Goal: Task Accomplishment & Management: Use online tool/utility

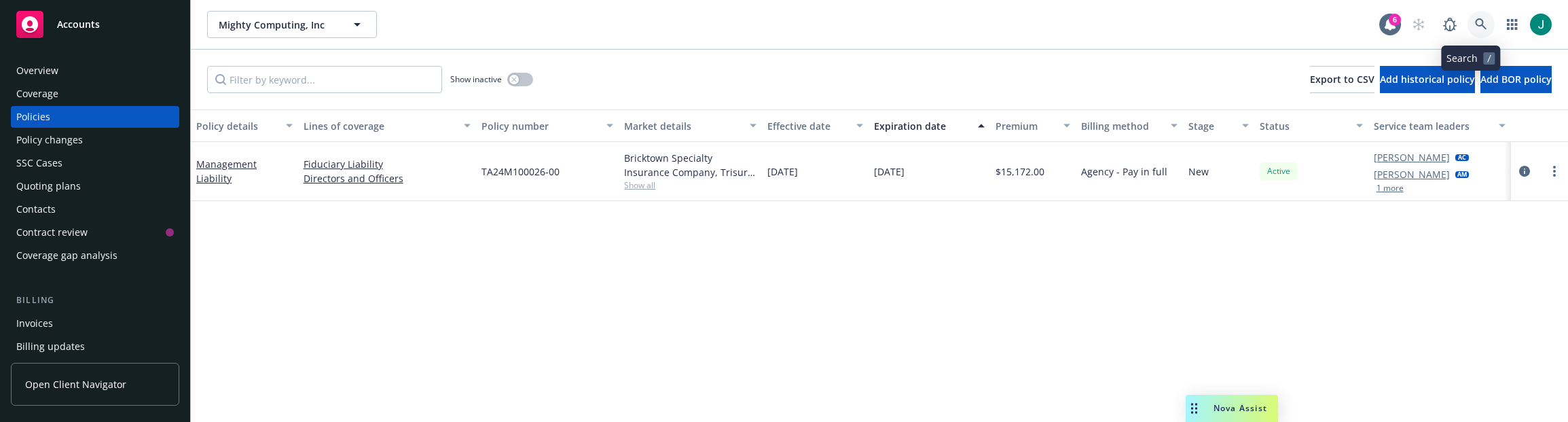
click at [1475, 21] on icon at bounding box center [1481, 24] width 11 height 11
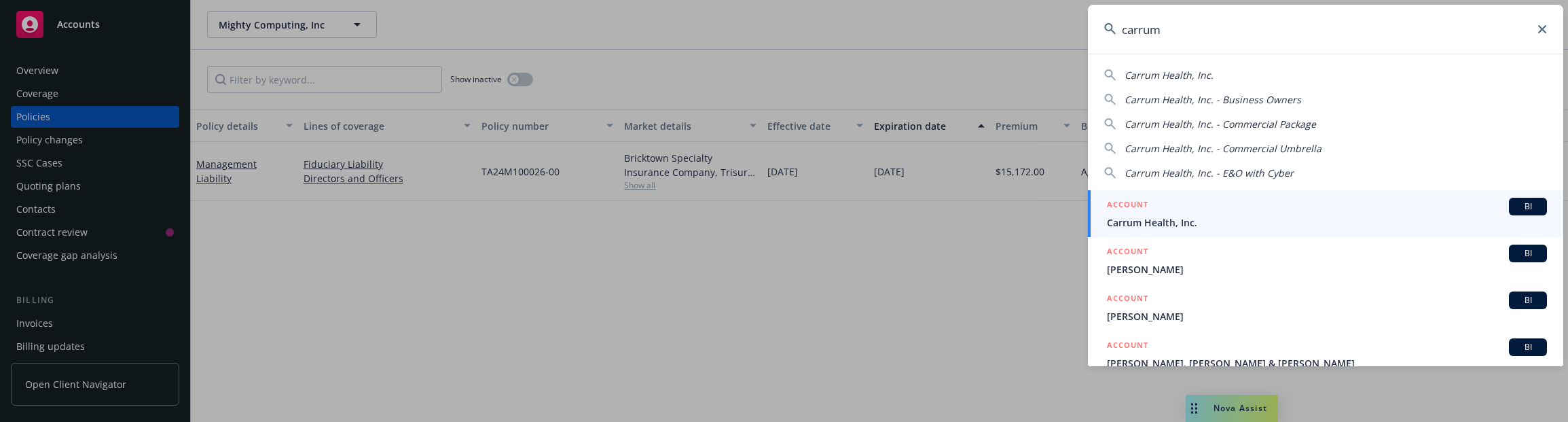
type input "carrum"
click at [1222, 212] on div "ACCOUNT BI" at bounding box center [1327, 206] width 440 height 18
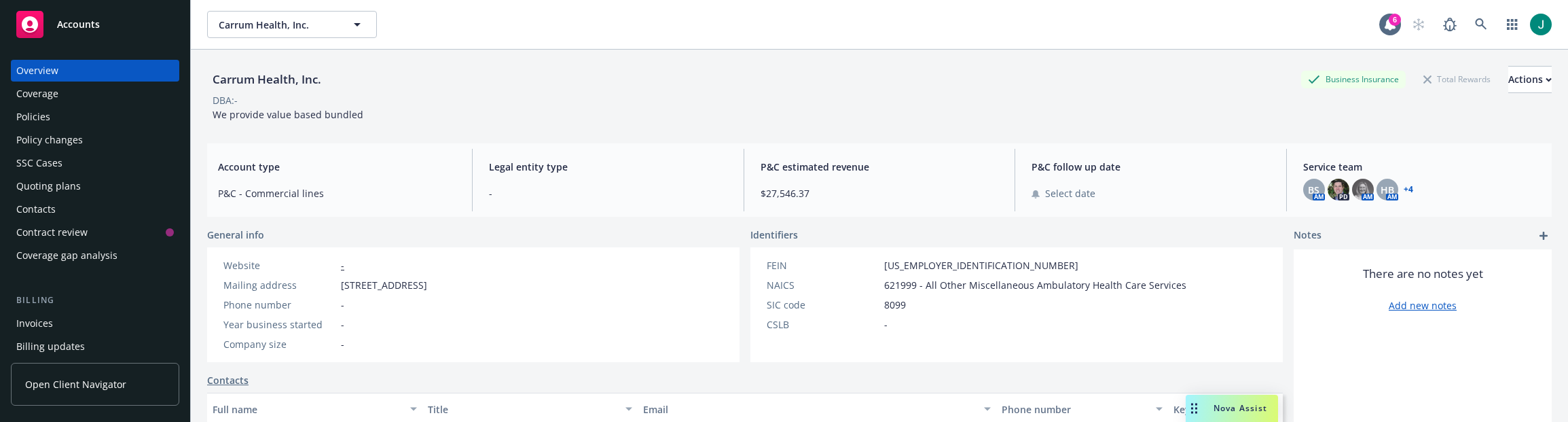
click at [47, 116] on div "Policies" at bounding box center [33, 116] width 34 height 22
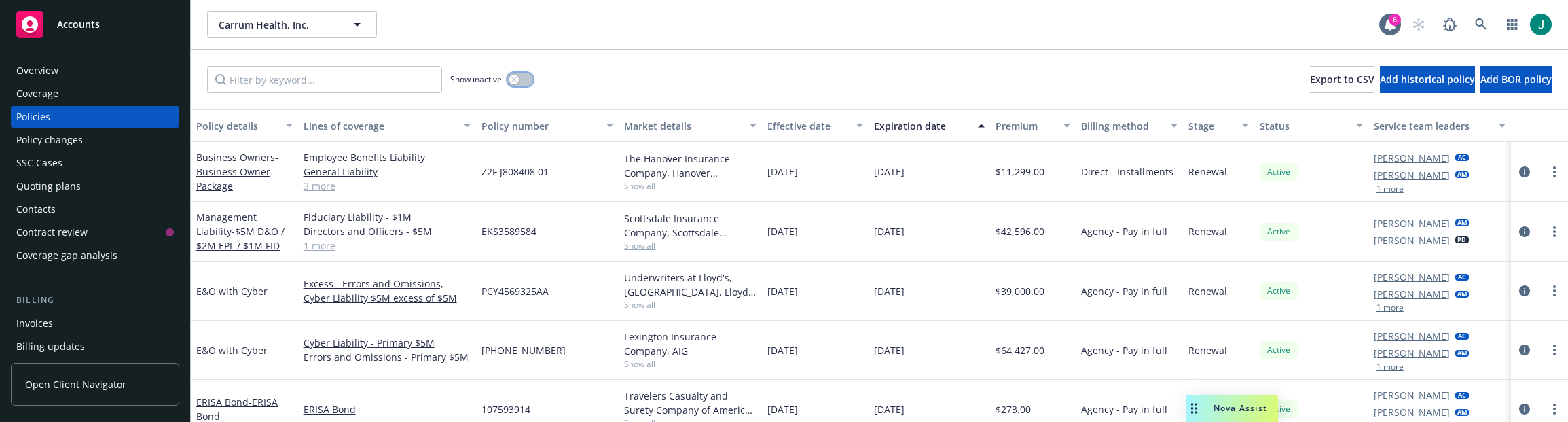
click at [512, 81] on icon "button" at bounding box center [514, 79] width 6 height 6
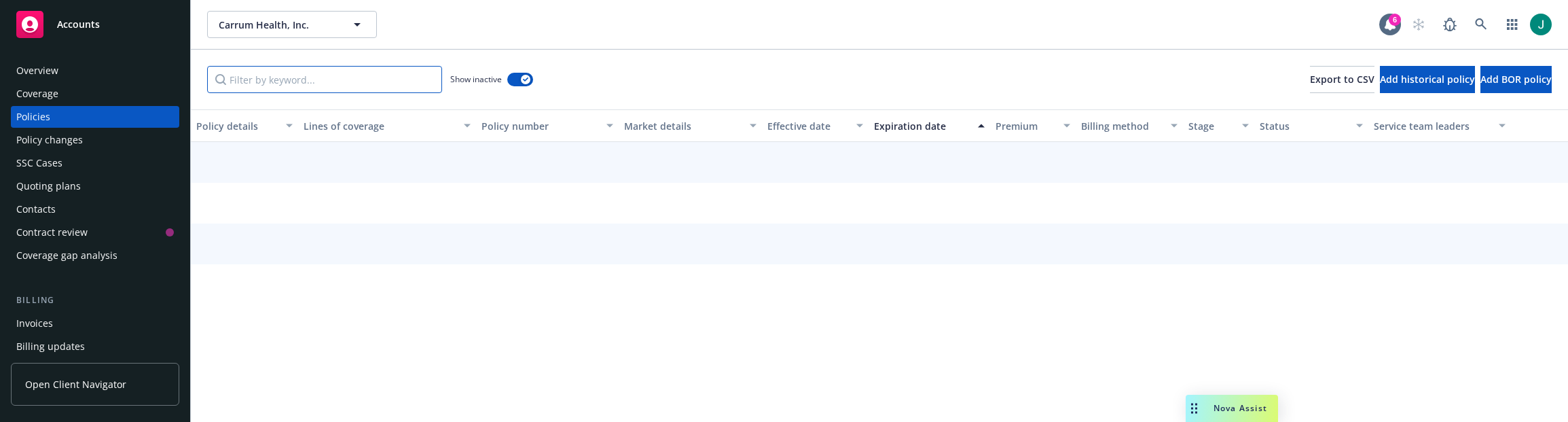
click at [284, 84] on input "Filter by keyword..." at bounding box center [324, 79] width 235 height 27
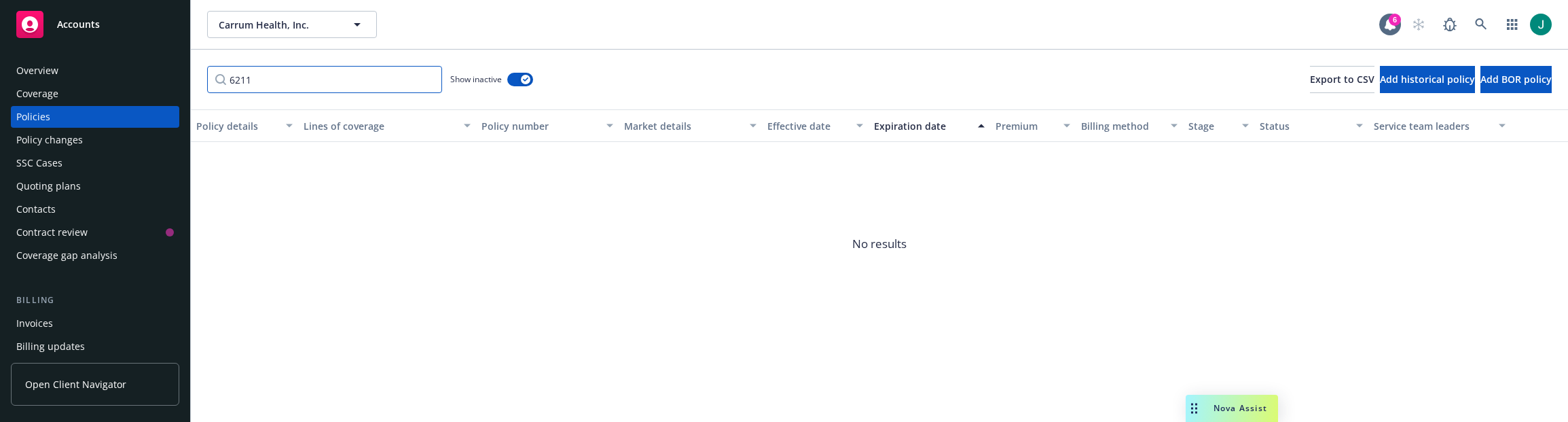
drag, startPoint x: 236, startPoint y: 82, endPoint x: 226, endPoint y: 81, distance: 10.0
click at [226, 81] on input "6211" at bounding box center [324, 79] width 235 height 27
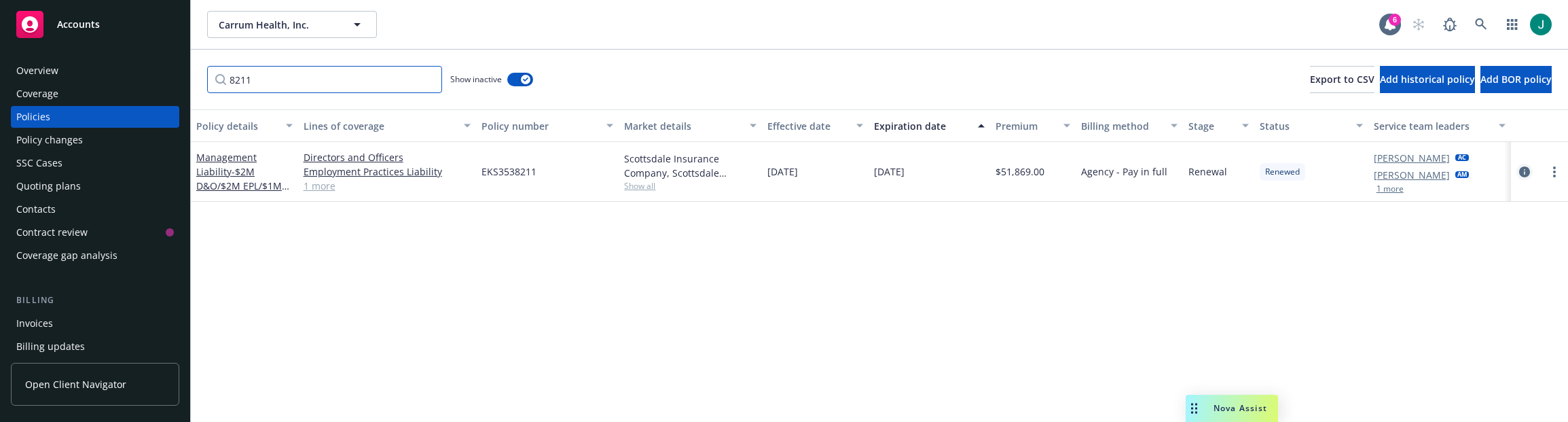
type input "8211"
click at [1525, 171] on icon "circleInformation" at bounding box center [1525, 171] width 10 height 10
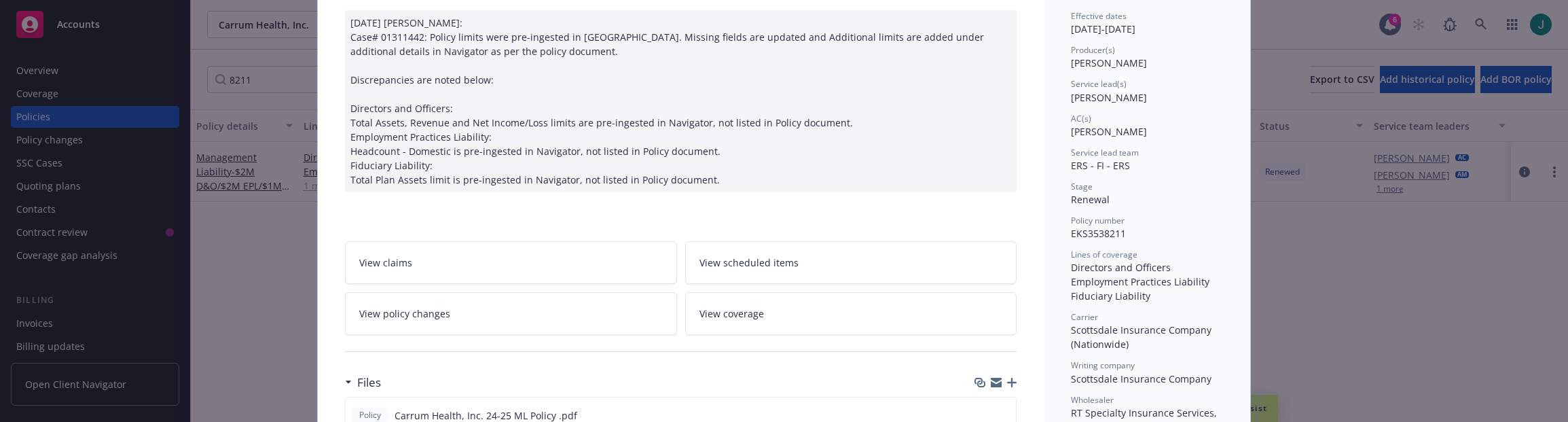
scroll to position [136, 0]
click at [434, 311] on span "View policy changes" at bounding box center [405, 312] width 91 height 14
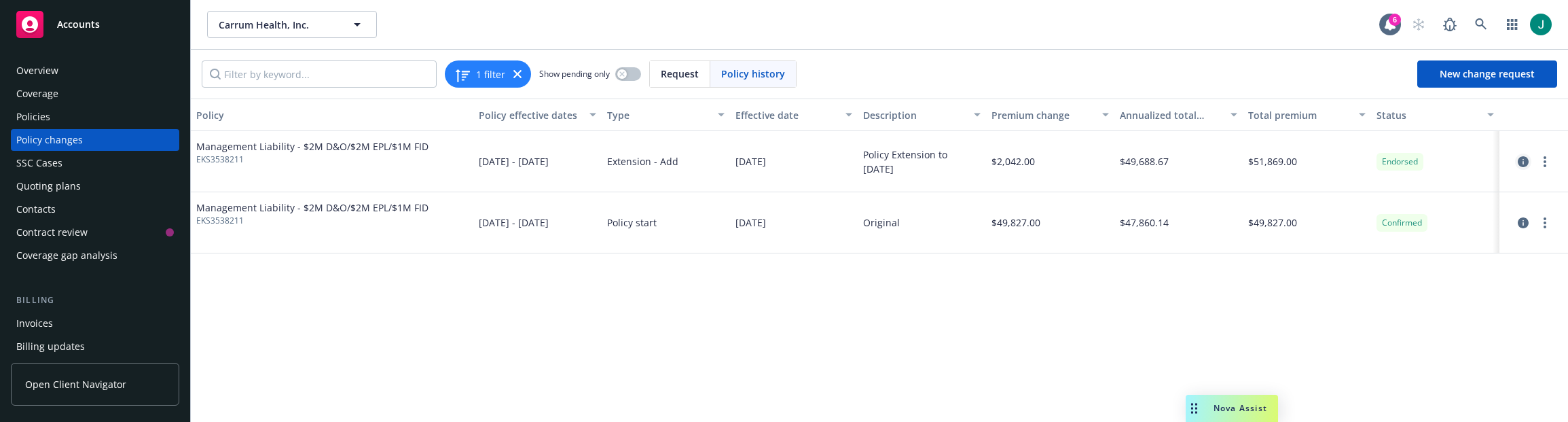
click at [1524, 161] on icon "circleInformation" at bounding box center [1523, 161] width 10 height 10
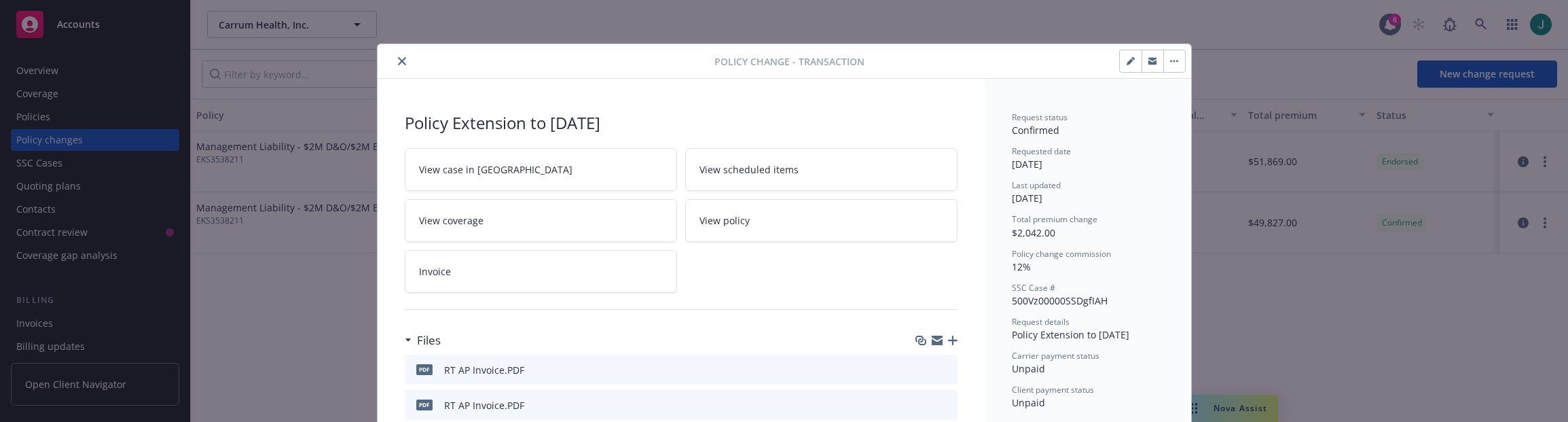
scroll to position [17, 0]
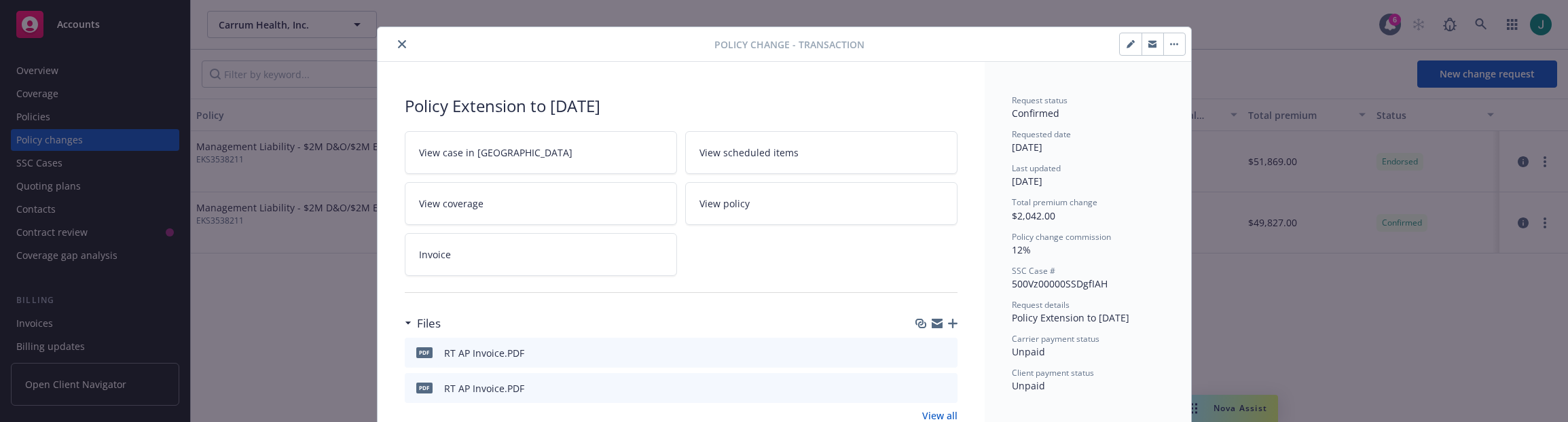
click at [400, 45] on icon "close" at bounding box center [402, 44] width 9 height 9
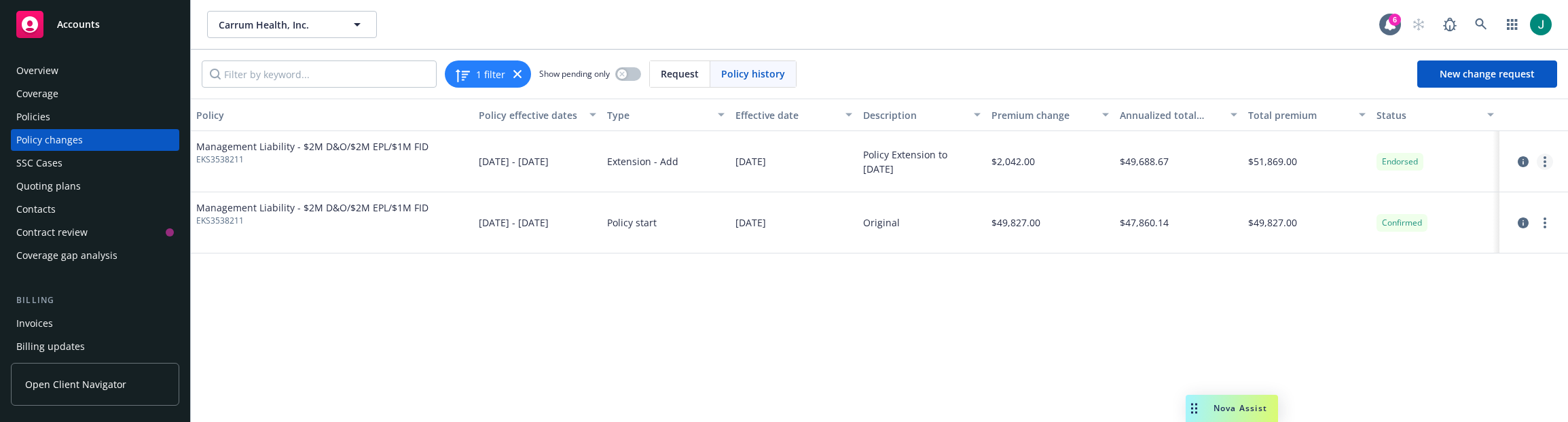
click at [1540, 160] on link "more" at bounding box center [1544, 161] width 16 height 16
click at [1373, 267] on link "Edit billing info" at bounding box center [1436, 271] width 233 height 27
select select "CA"
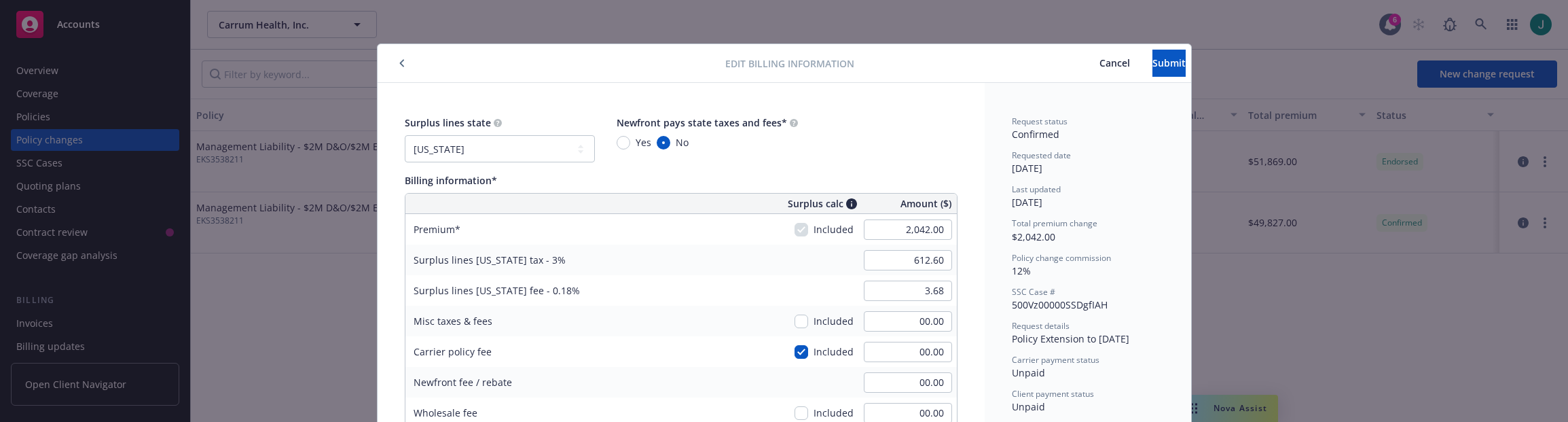
scroll to position [41, 0]
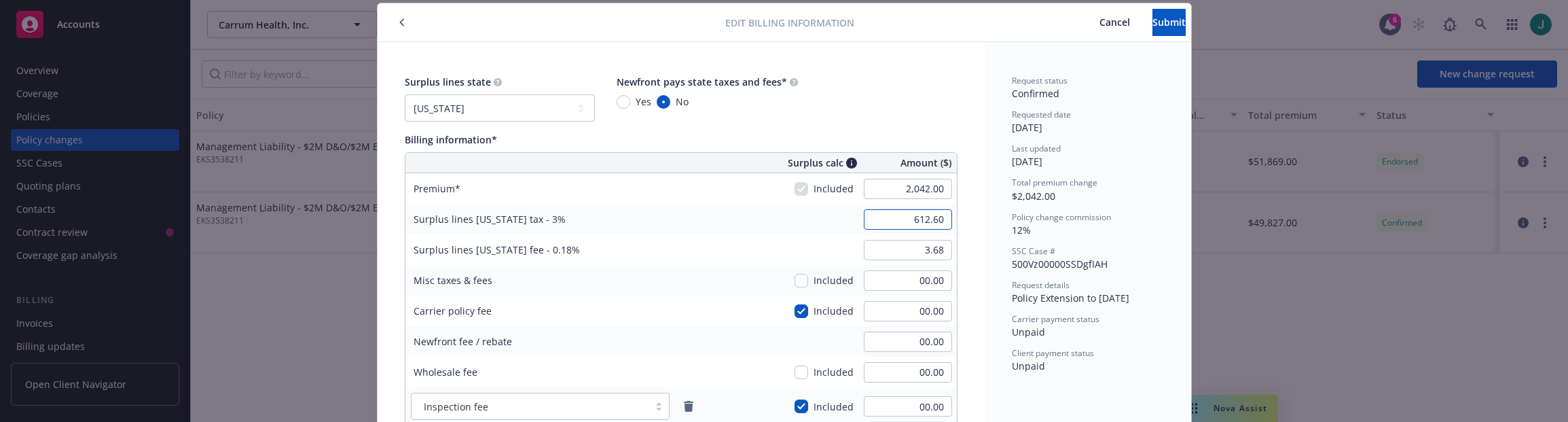
click at [937, 220] on input "612.60" at bounding box center [907, 220] width 88 height 21
click at [947, 215] on div "612.60" at bounding box center [907, 220] width 97 height 30
click at [943, 217] on input "612.60" at bounding box center [907, 220] width 88 height 21
click at [943, 219] on input "612.60" at bounding box center [907, 220] width 88 height 21
click at [887, 244] on input "3.68" at bounding box center [907, 251] width 88 height 21
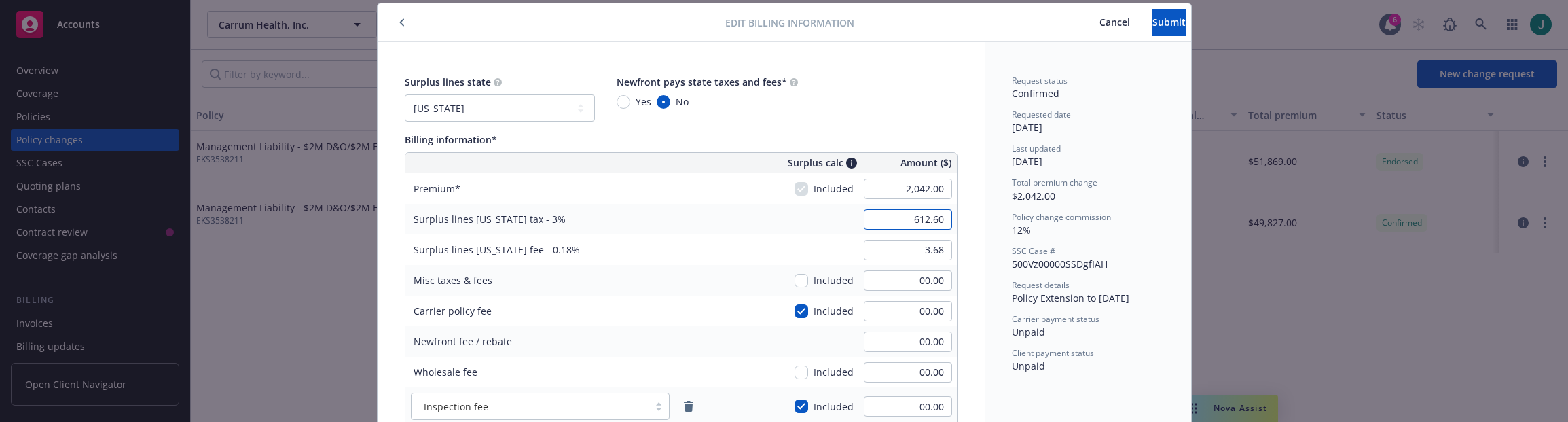
click at [939, 218] on input "612.60" at bounding box center [907, 220] width 88 height 21
click at [935, 218] on input "612.60" at bounding box center [907, 220] width 88 height 21
drag, startPoint x: 906, startPoint y: 220, endPoint x: 965, endPoint y: 218, distance: 59.0
click at [965, 218] on div "Surplus lines state No surplus lines state Alaska Alabama Arkansas Arizona Cali…" at bounding box center [681, 292] width 608 height 501
type input "61.26"
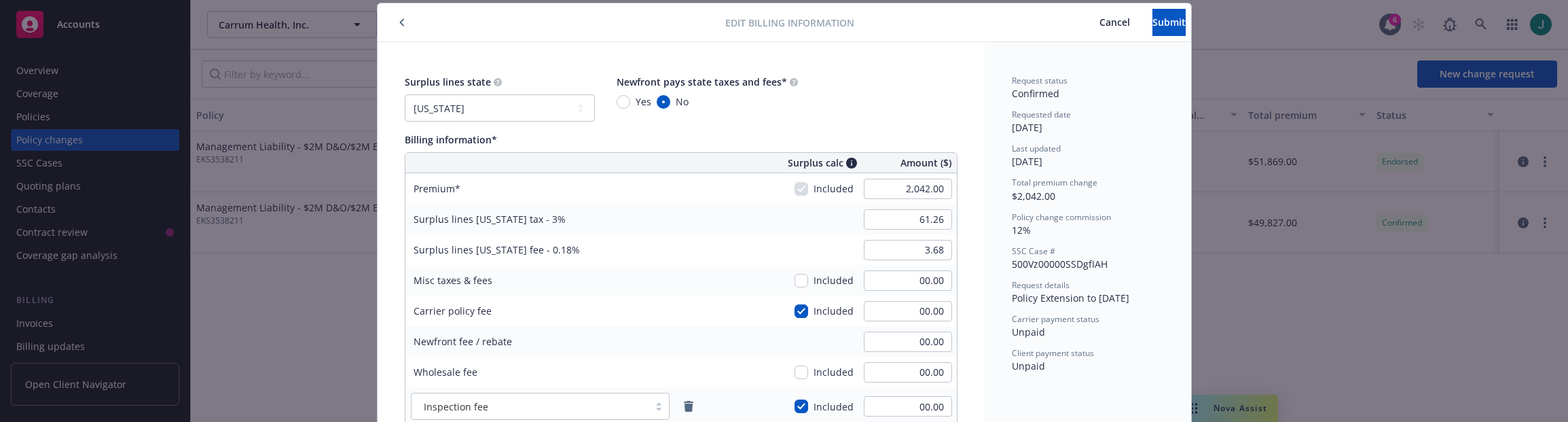
click at [985, 260] on div "Request status Confirmed Requested date 09/19/2025 Last updated 09/19/2025 Tota…" at bounding box center [1088, 292] width 206 height 501
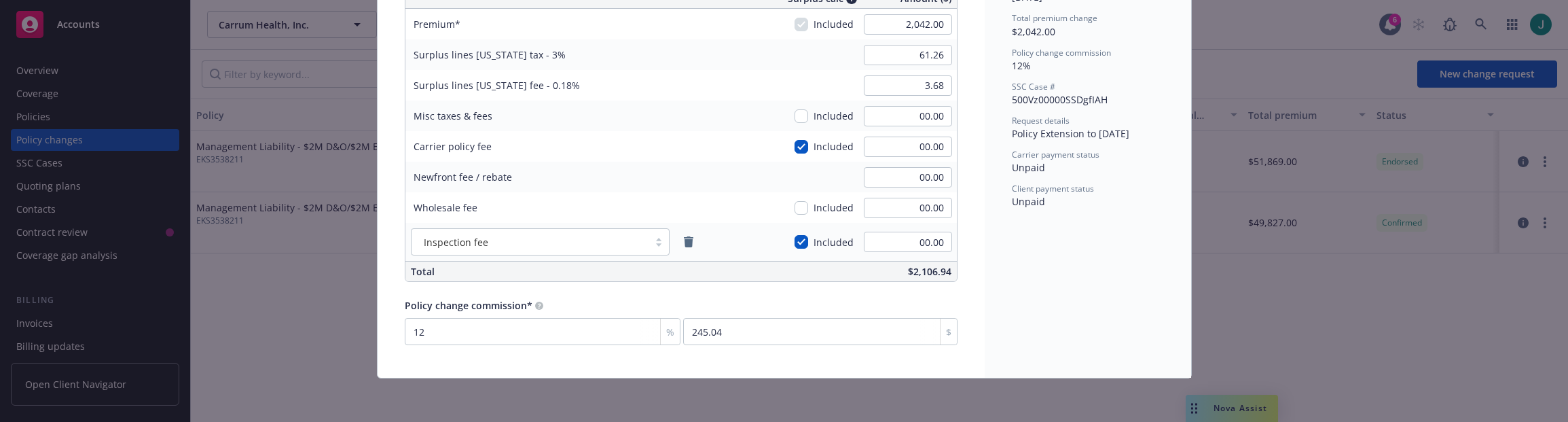
scroll to position [0, 0]
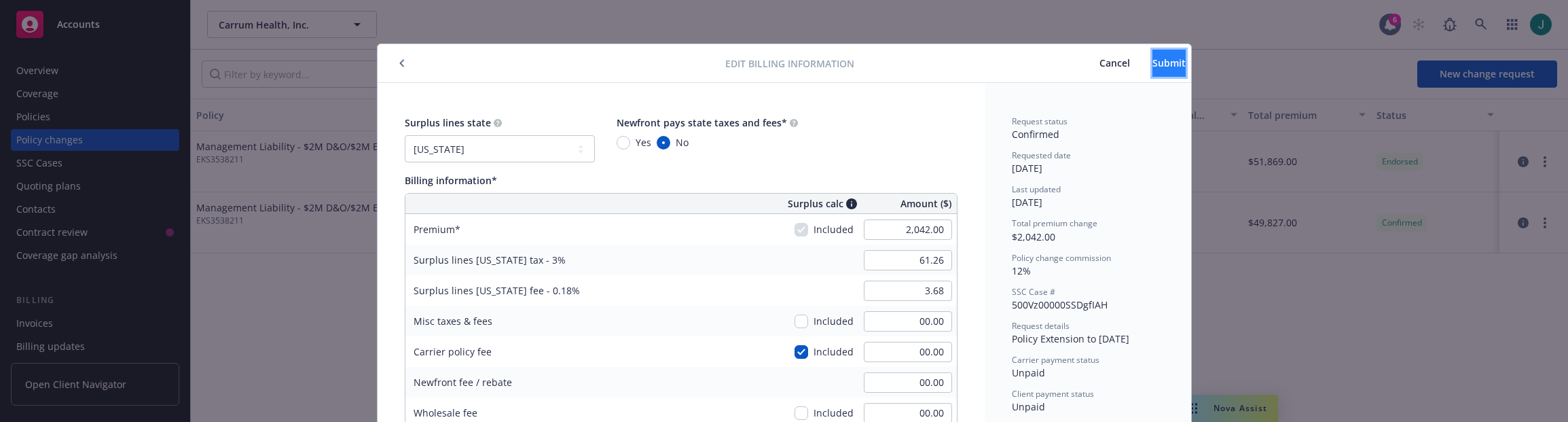
click at [1153, 57] on button "Submit" at bounding box center [1169, 62] width 33 height 27
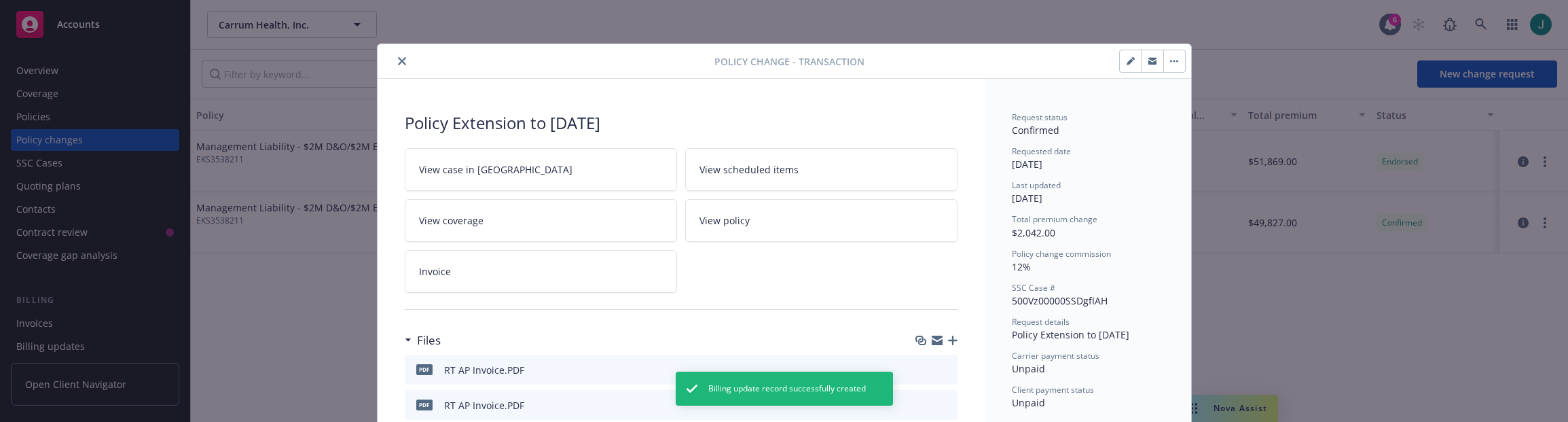
click at [402, 65] on button "close" at bounding box center [402, 61] width 16 height 16
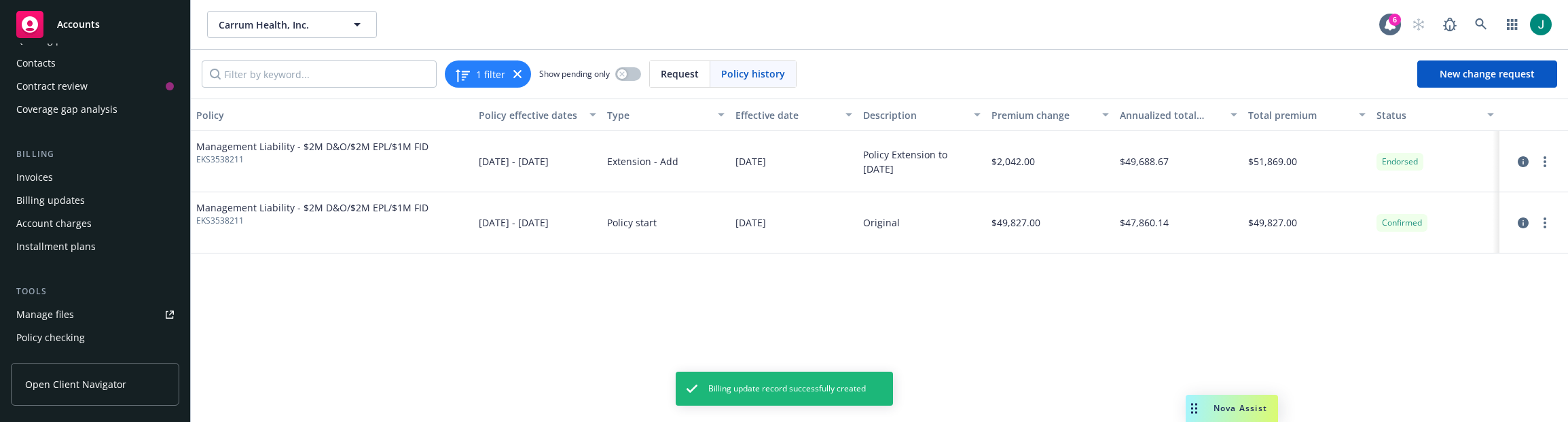
scroll to position [204, 0]
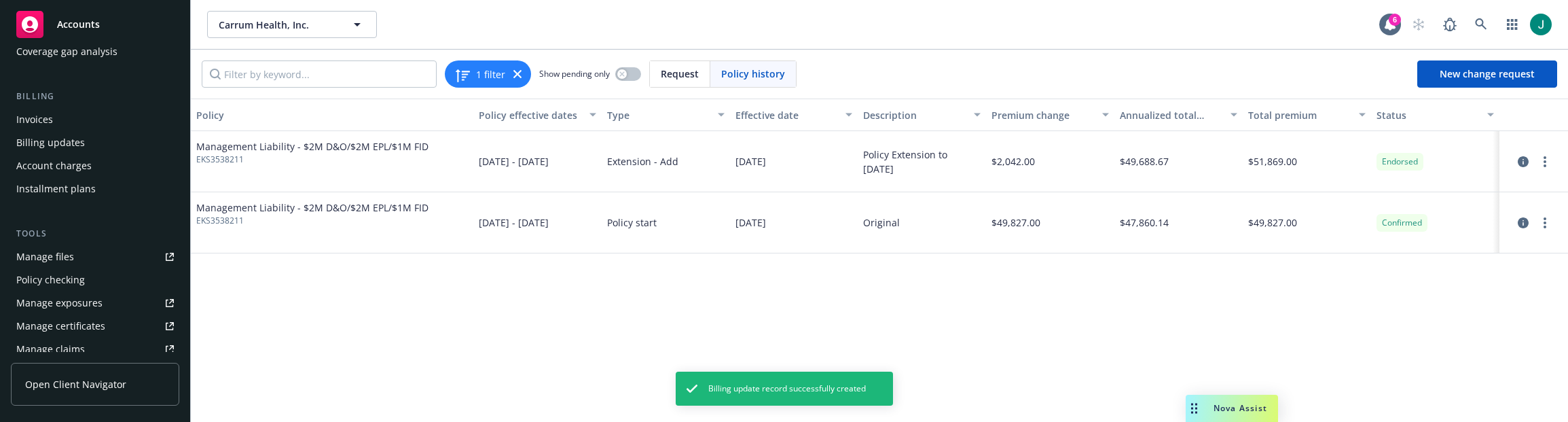
click at [41, 125] on div "Invoices" at bounding box center [34, 119] width 37 height 22
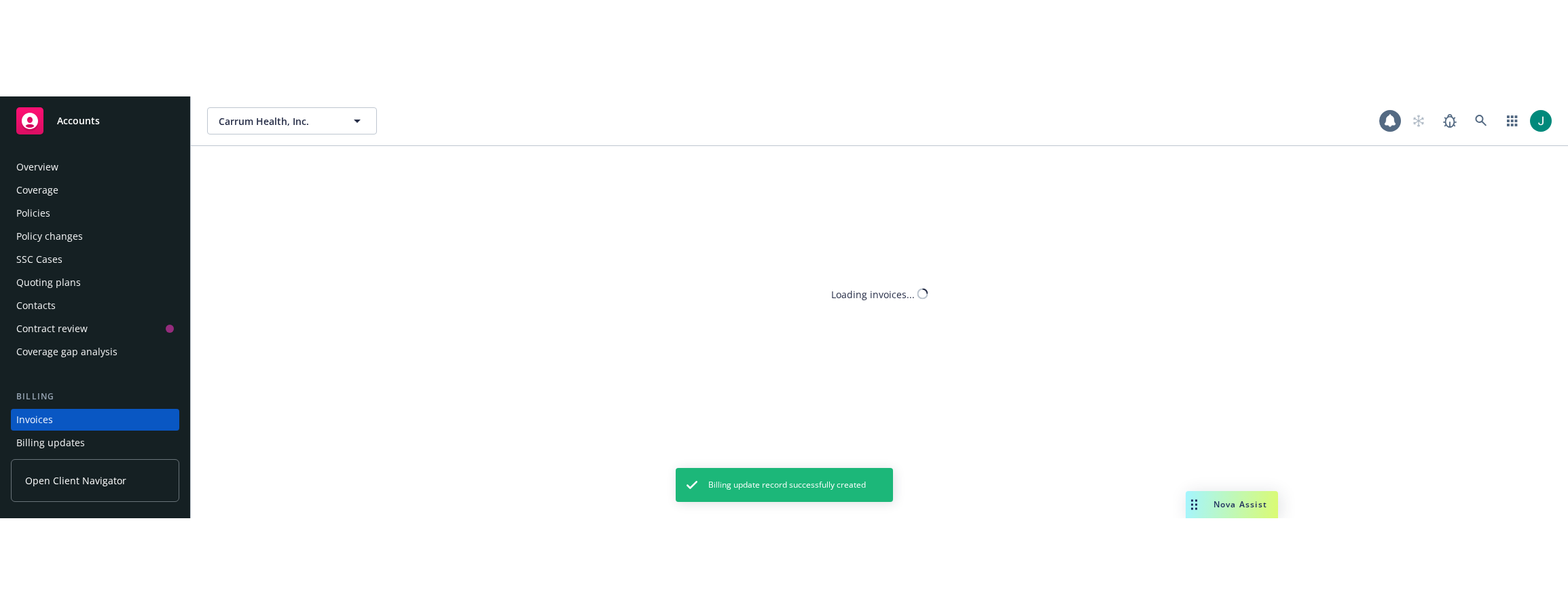
scroll to position [91, 0]
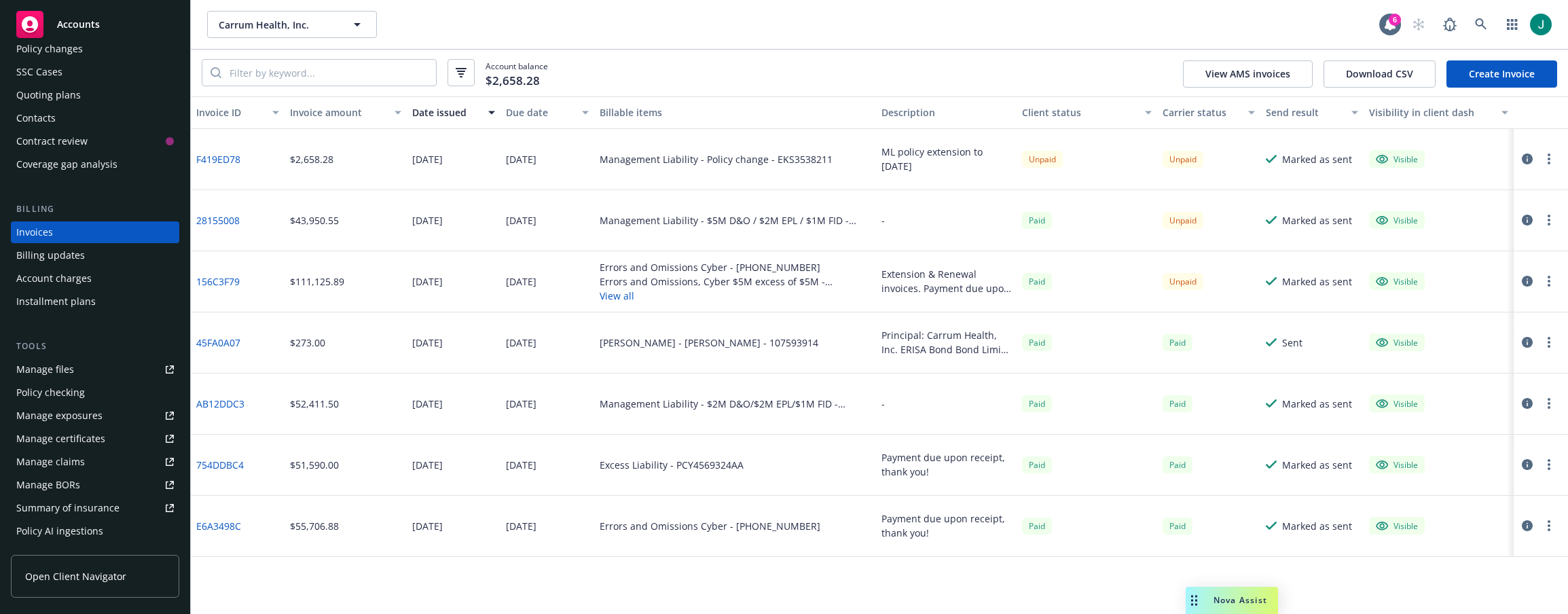
click at [1512, 79] on link "Create Invoice" at bounding box center [1502, 74] width 111 height 27
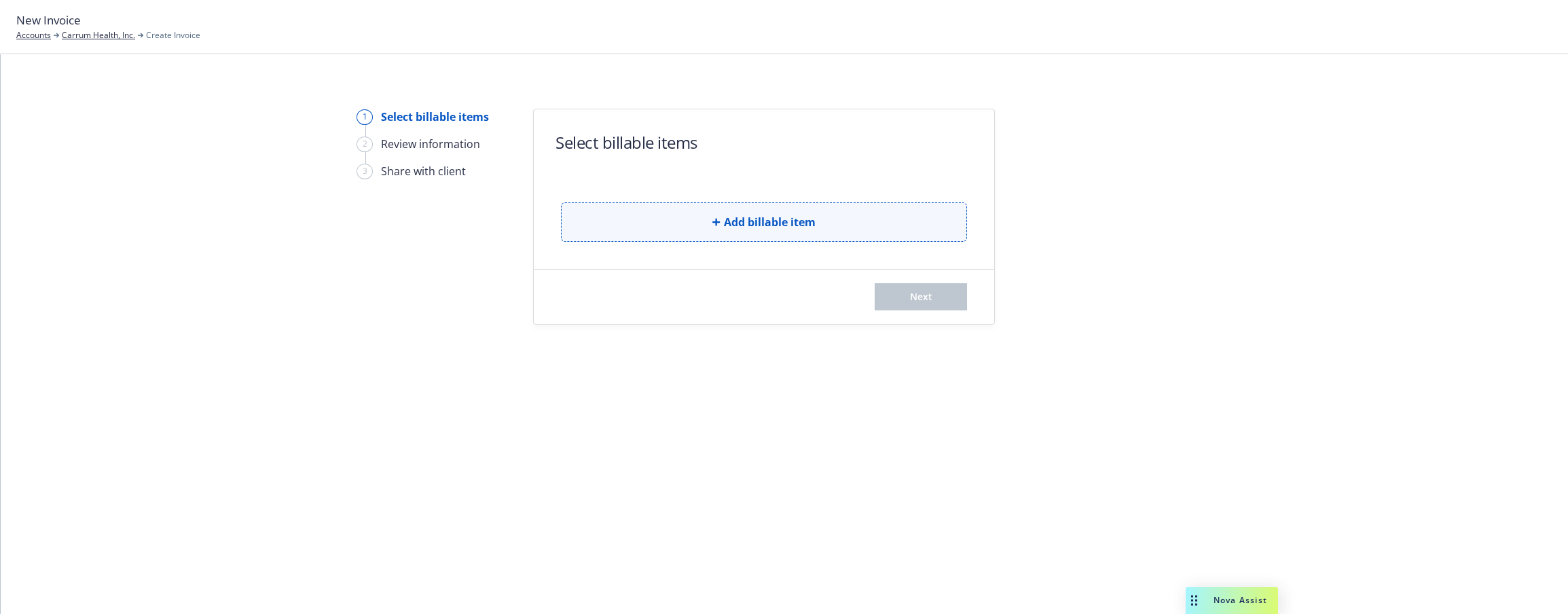
click at [791, 216] on span "Add billable item" at bounding box center [769, 221] width 92 height 16
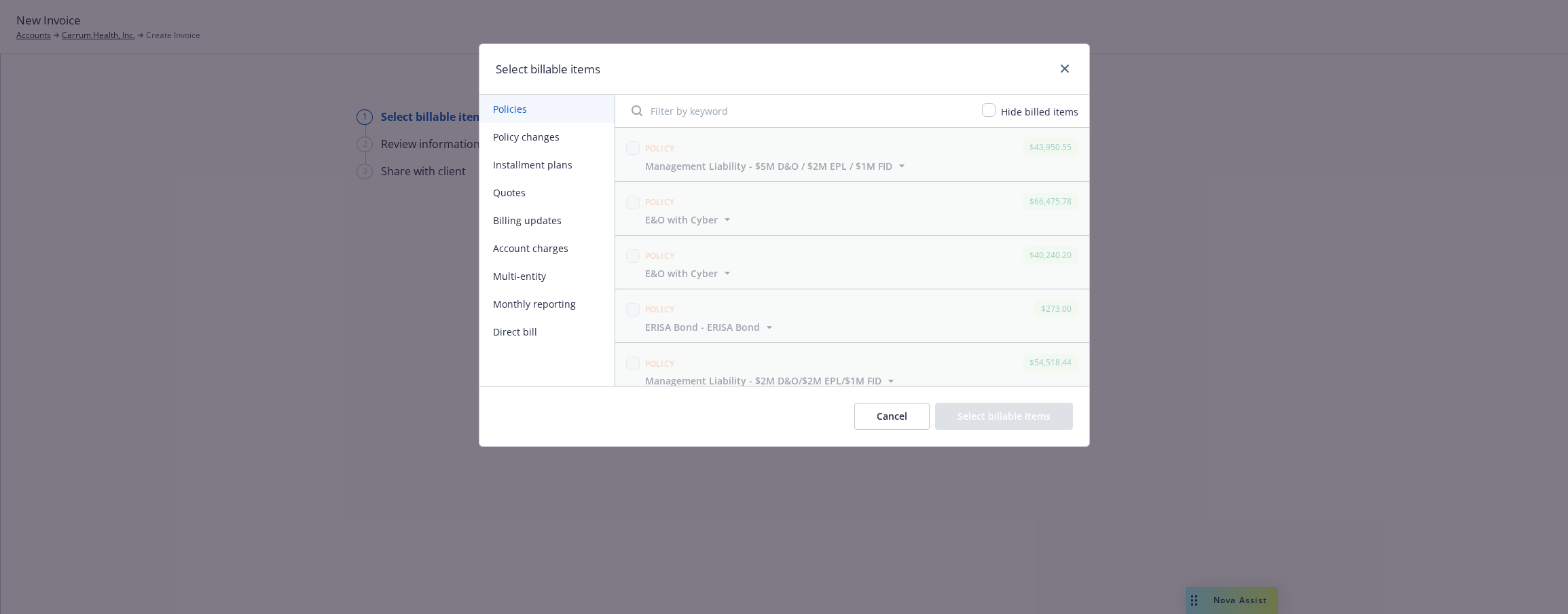
click at [532, 224] on button "Billing updates" at bounding box center [546, 219] width 135 height 27
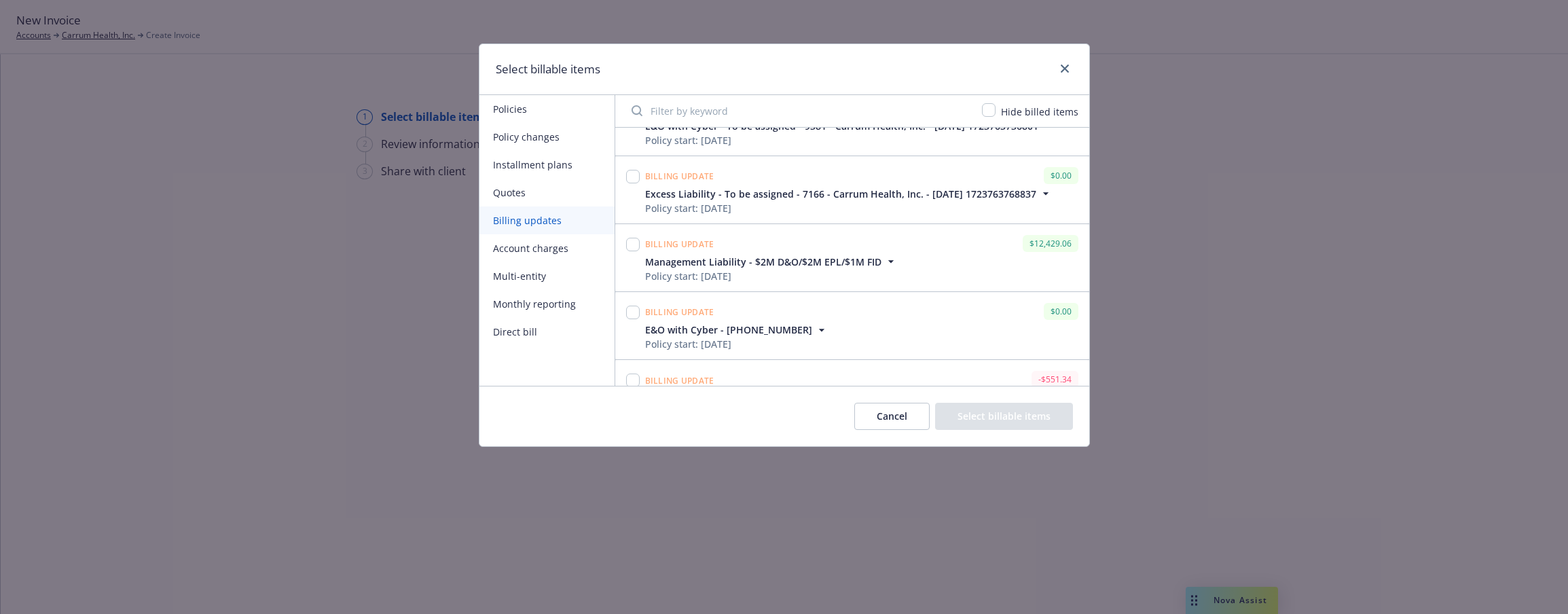
scroll to position [82, 0]
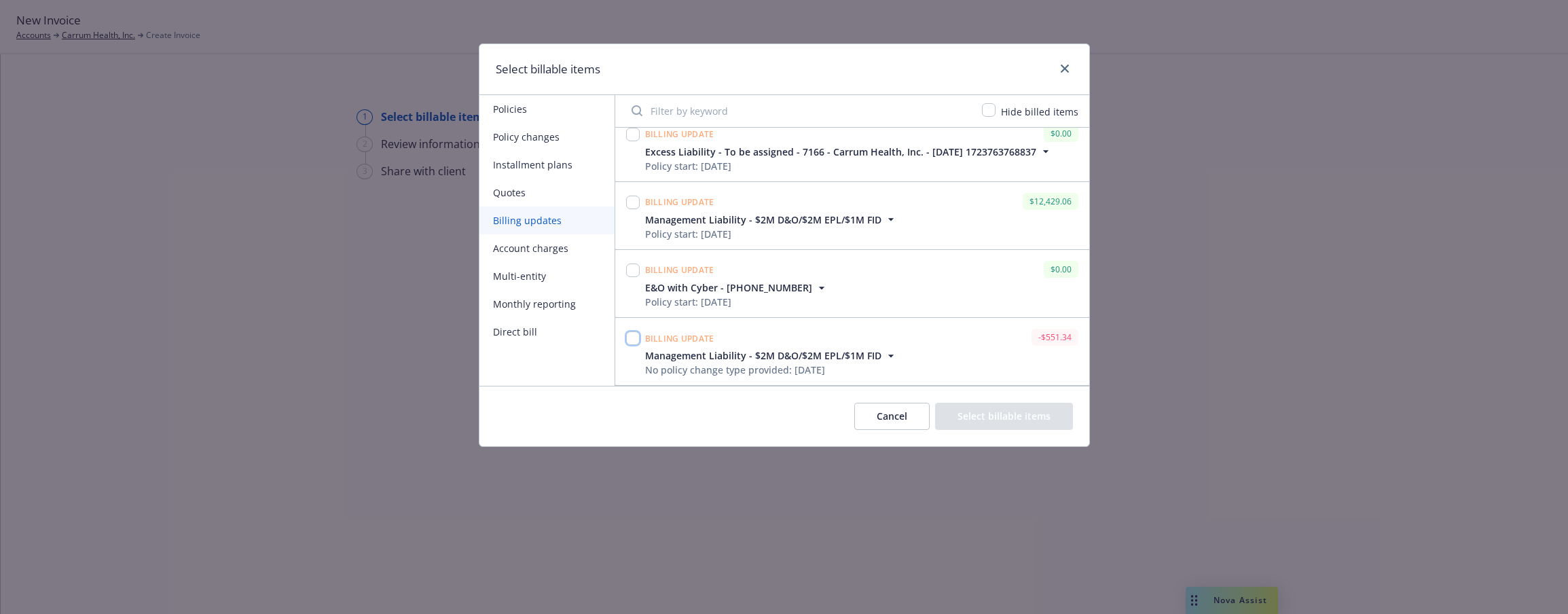
click at [634, 339] on input "checkbox" at bounding box center [633, 338] width 13 height 13
checkbox input "true"
click at [988, 417] on button "Select billable items" at bounding box center [1005, 416] width 138 height 27
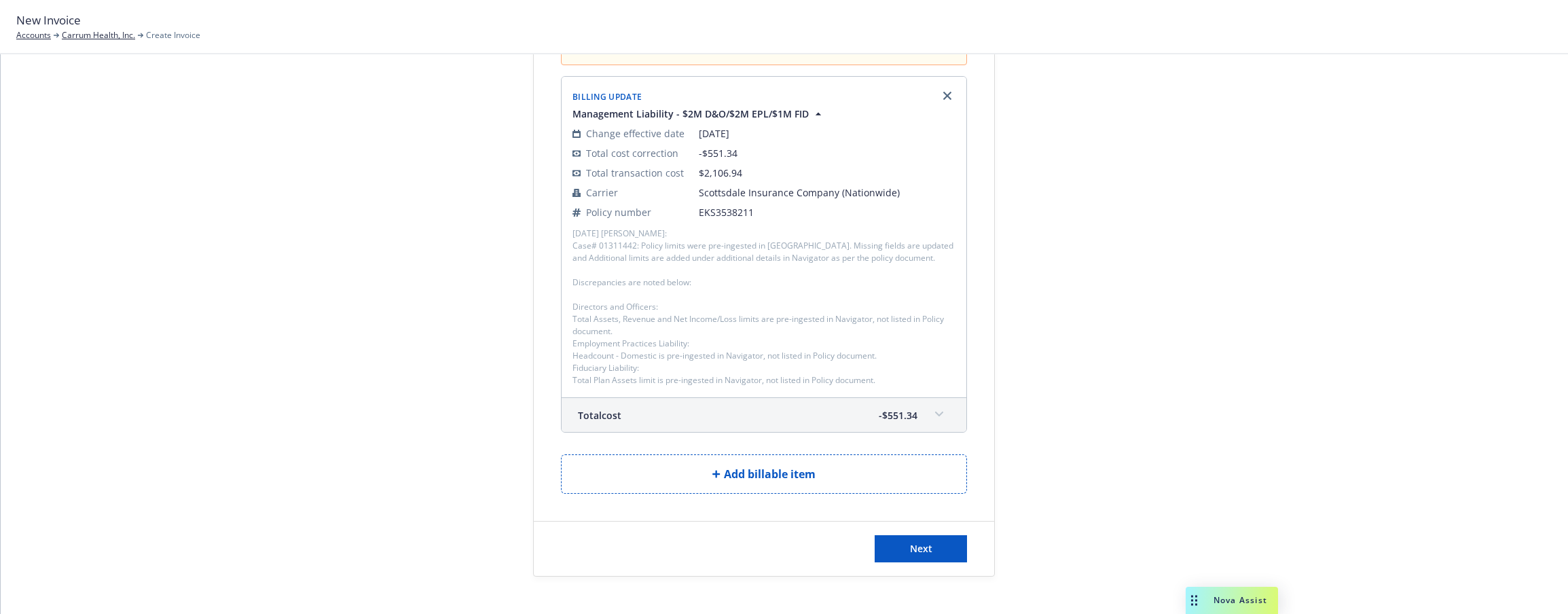
scroll to position [195, 0]
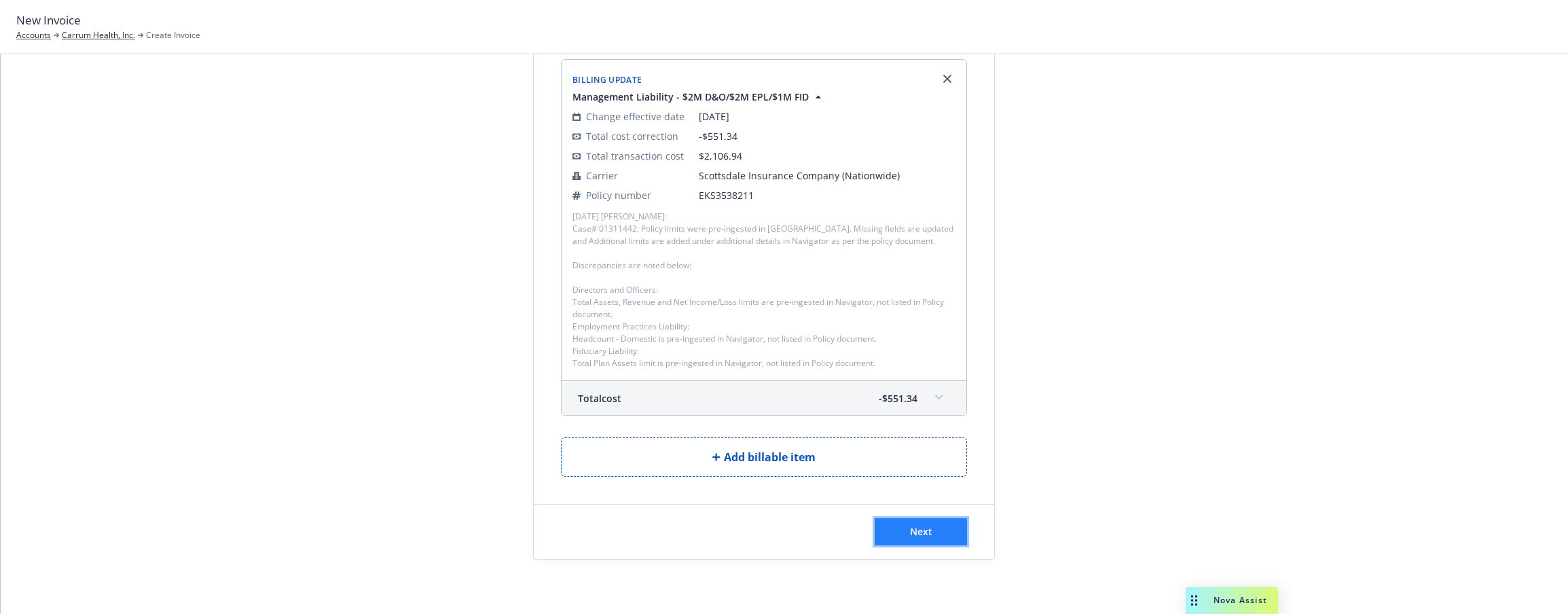
click at [913, 530] on span "Next" at bounding box center [922, 532] width 23 height 13
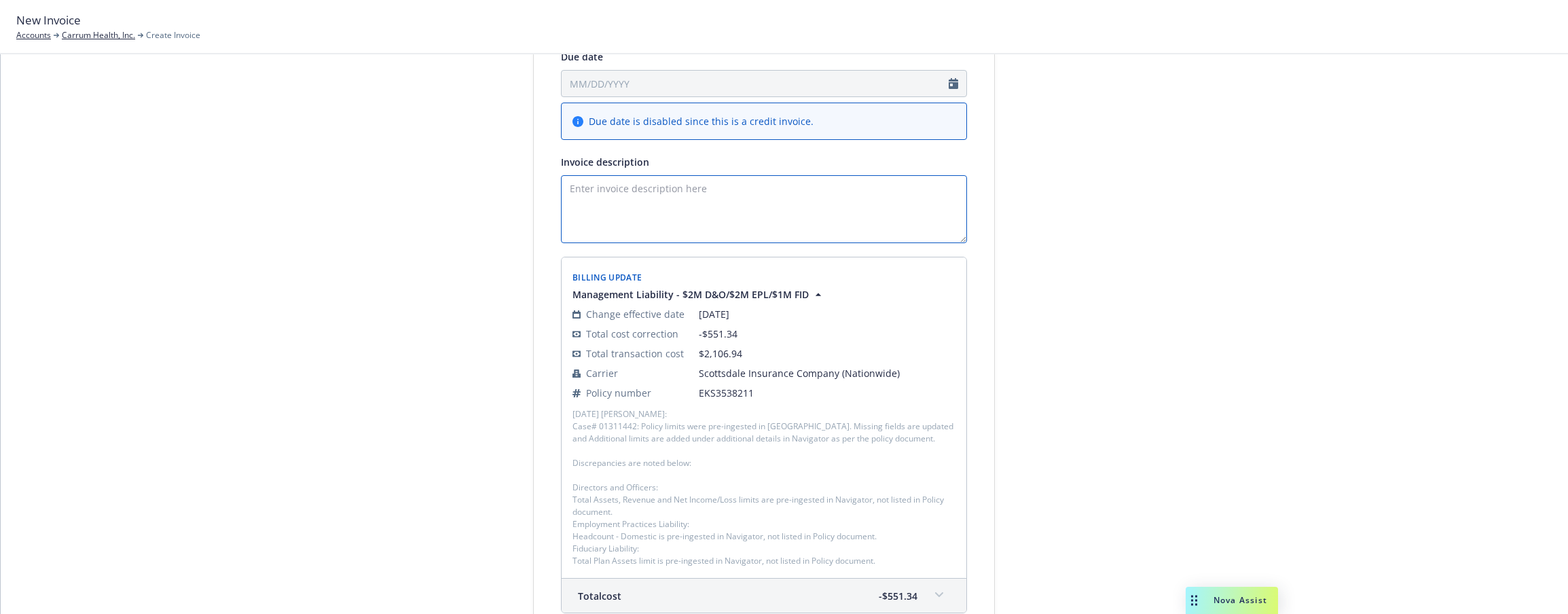
click at [620, 196] on textarea "Invoice description" at bounding box center [765, 209] width 406 height 68
type textarea "C"
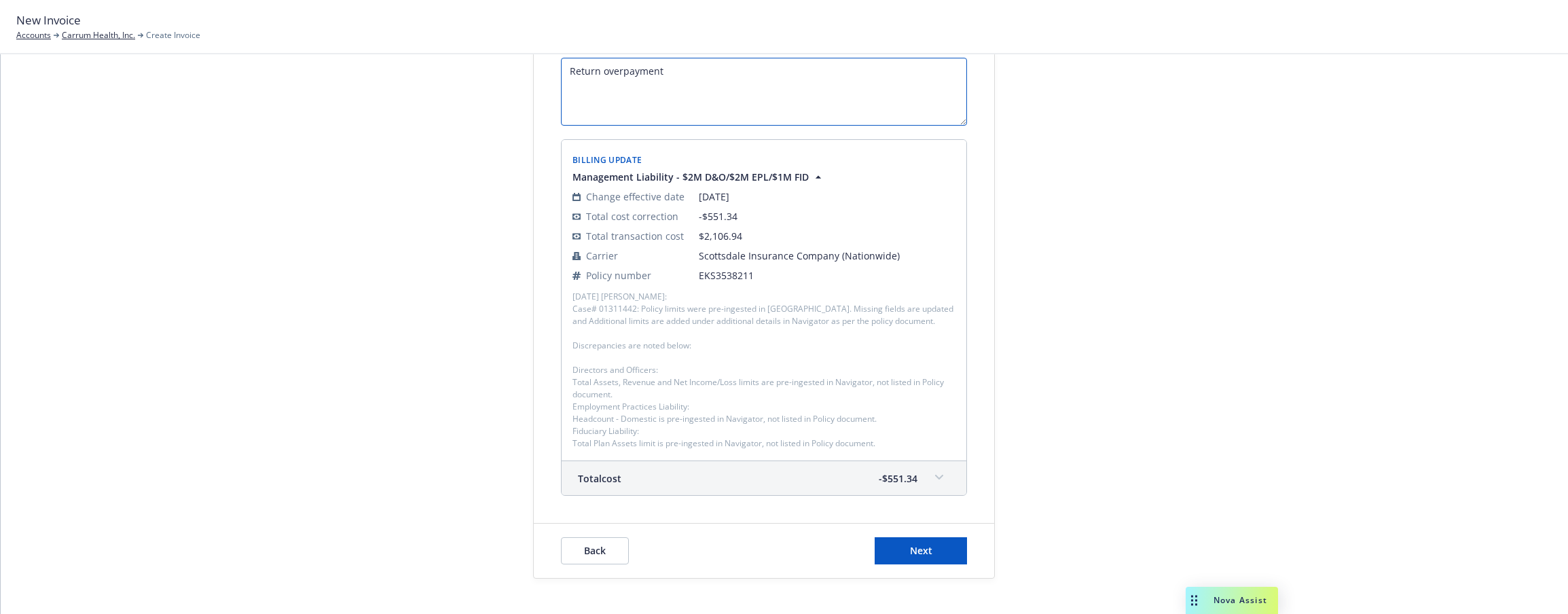
scroll to position [332, 0]
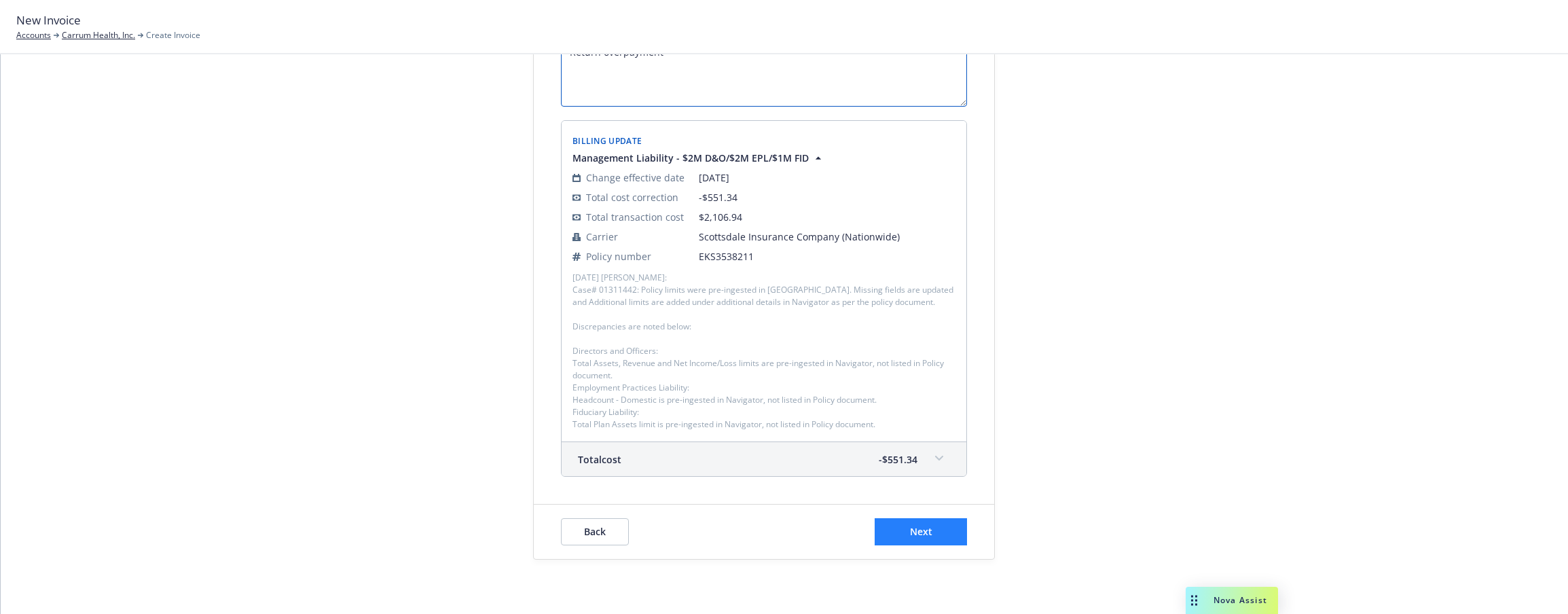
type textarea "Return overpayment"
click at [917, 535] on span "Next" at bounding box center [922, 532] width 23 height 13
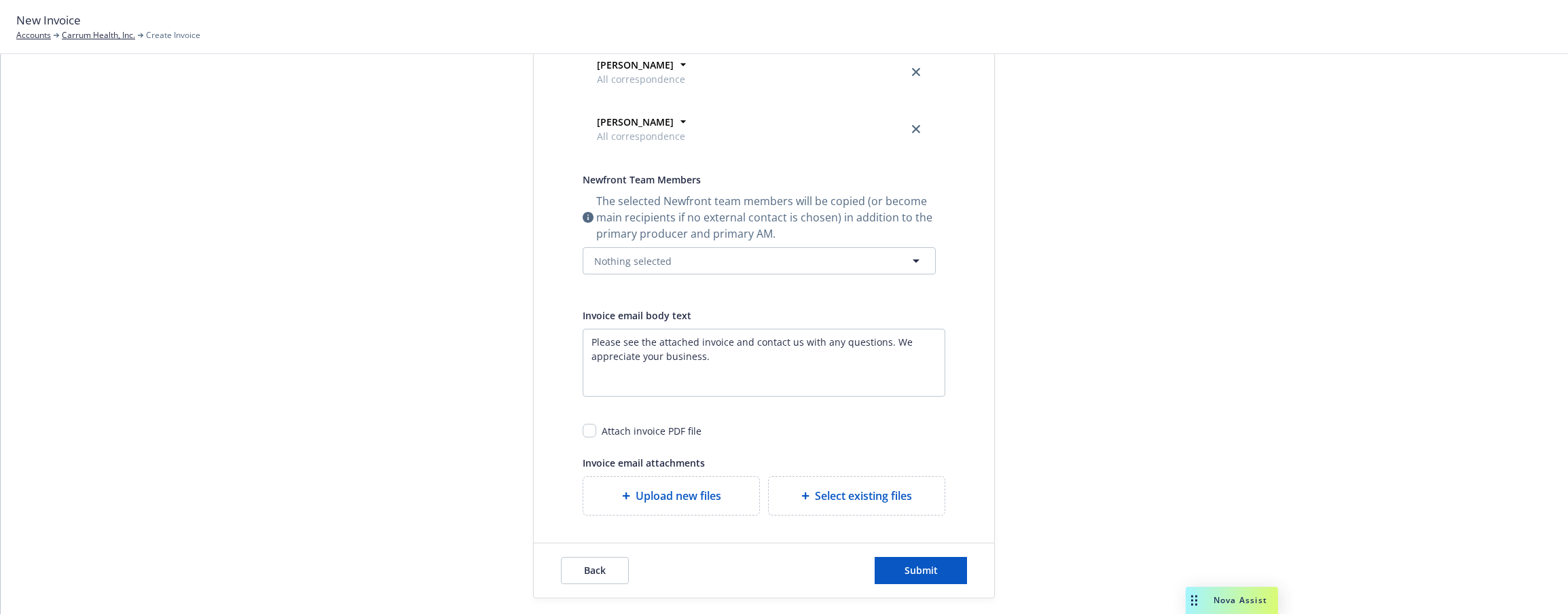
scroll to position [0, 0]
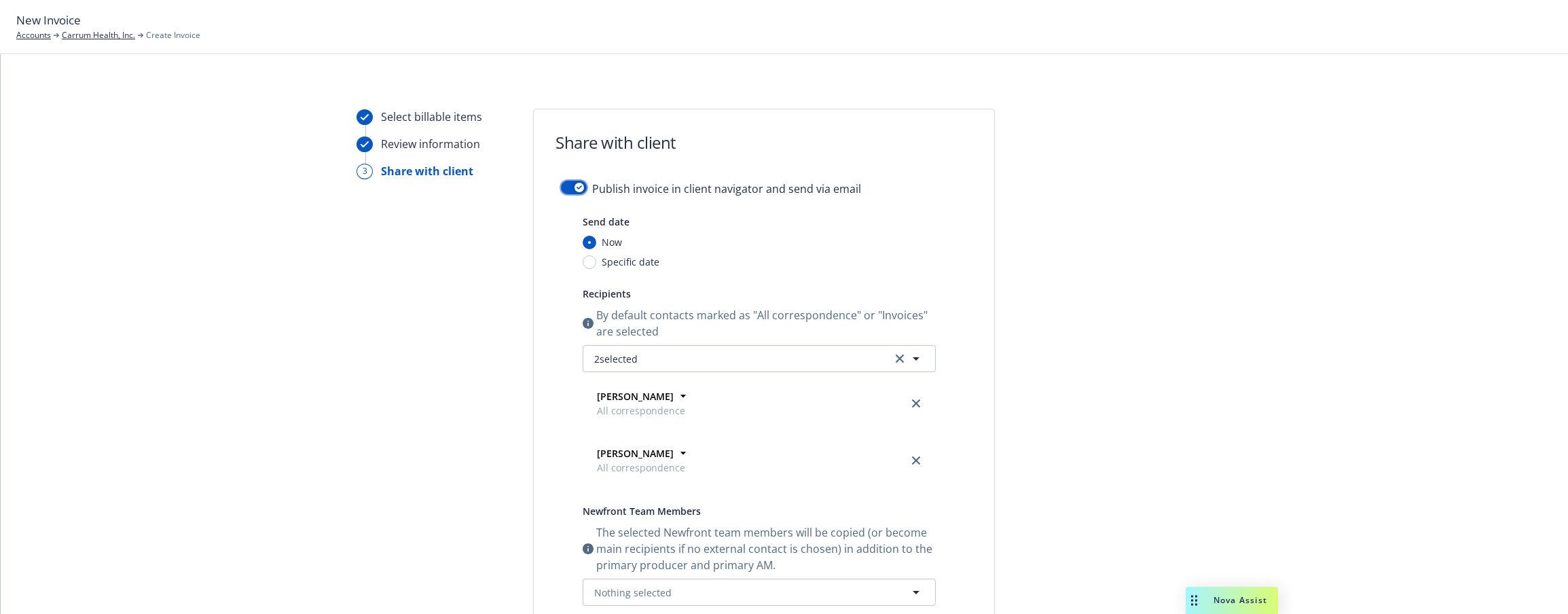
click at [577, 188] on icon "button" at bounding box center [579, 187] width 6 height 4
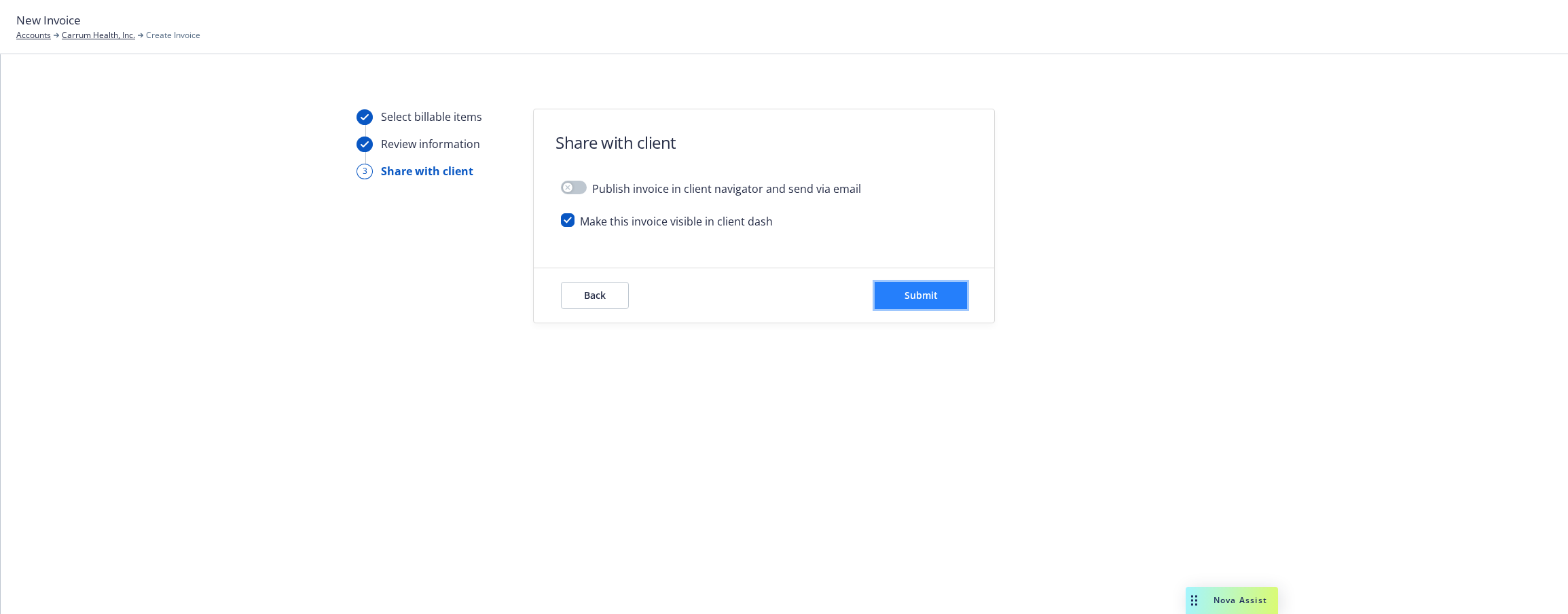
click at [917, 296] on span "Submit" at bounding box center [921, 295] width 33 height 13
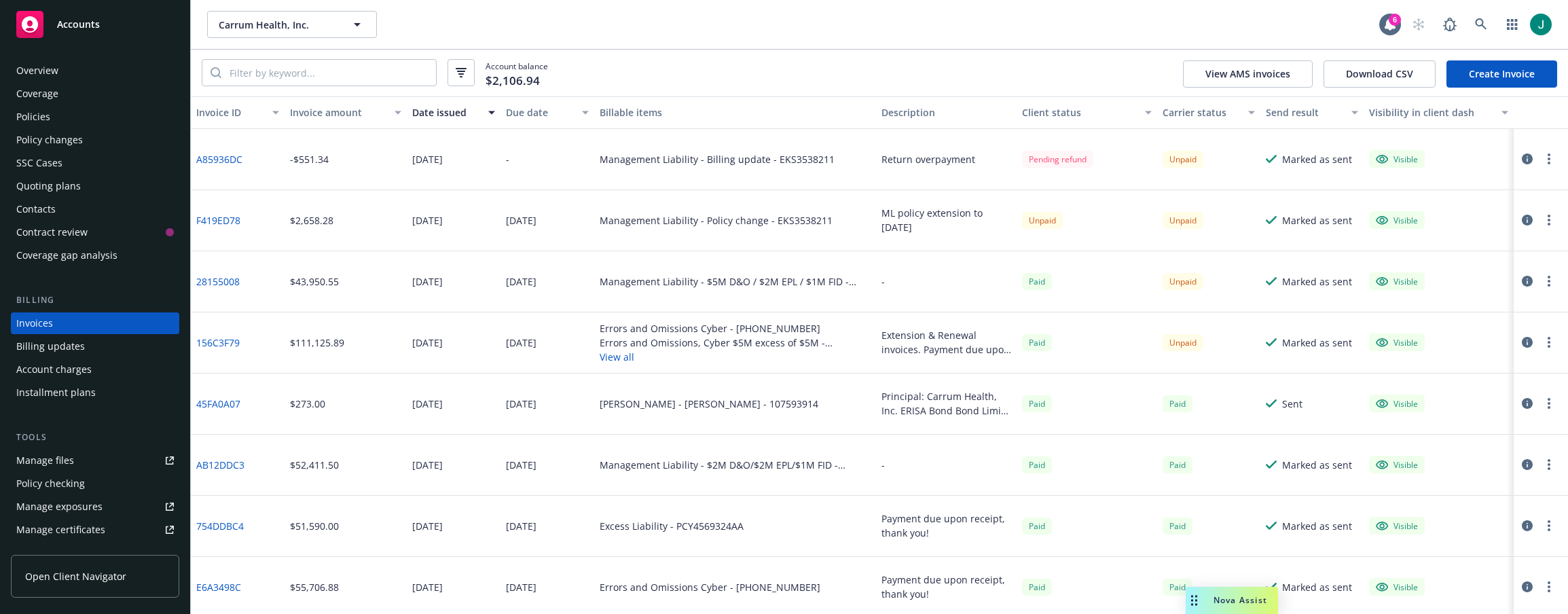
click at [1459, 439] on div "Visible" at bounding box center [1439, 465] width 150 height 61
click at [1477, 23] on icon at bounding box center [1481, 24] width 12 height 12
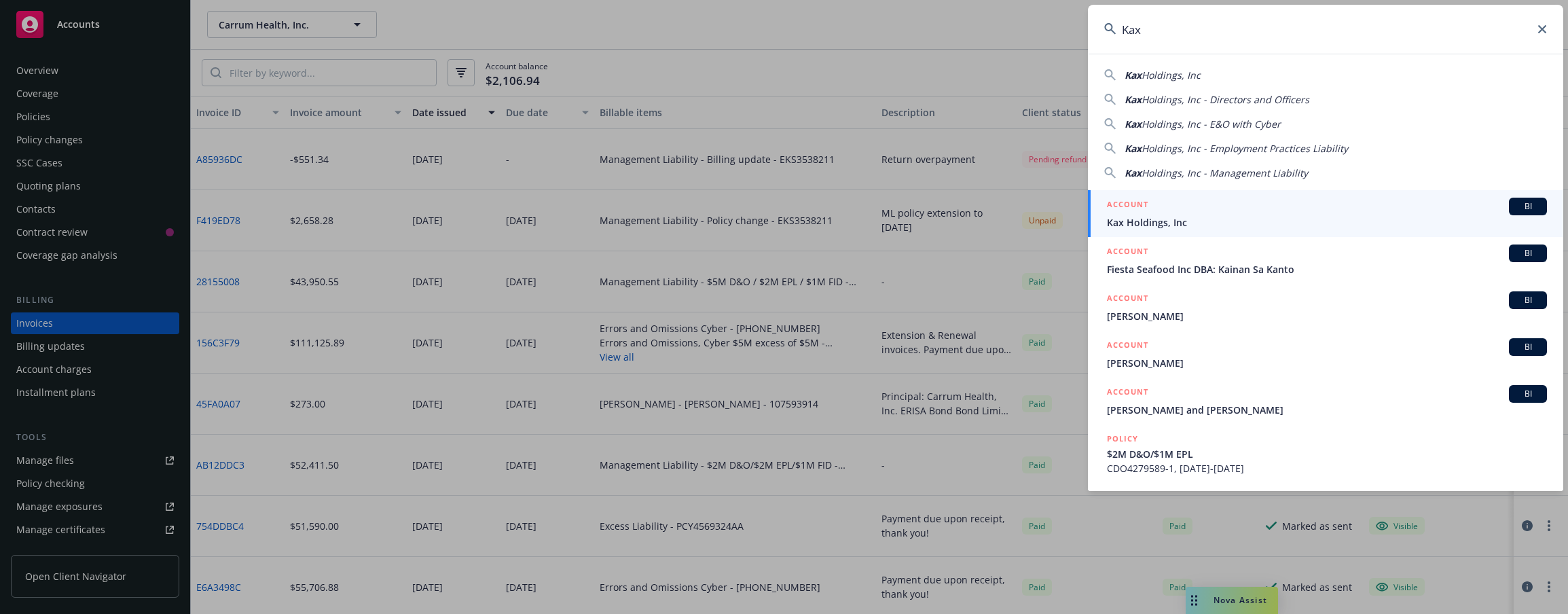
type input "Kax"
click at [1248, 213] on div "ACCOUNT BI" at bounding box center [1327, 206] width 440 height 18
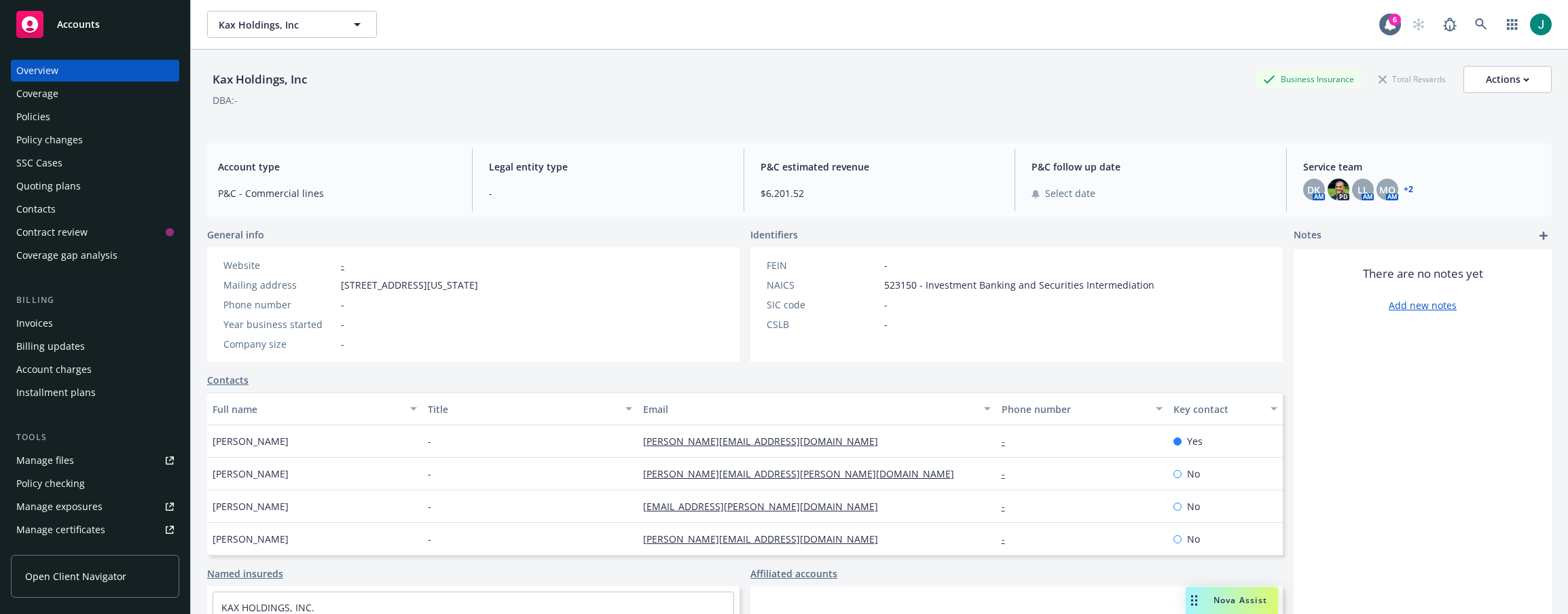
click at [47, 119] on div "Policies" at bounding box center [33, 116] width 34 height 22
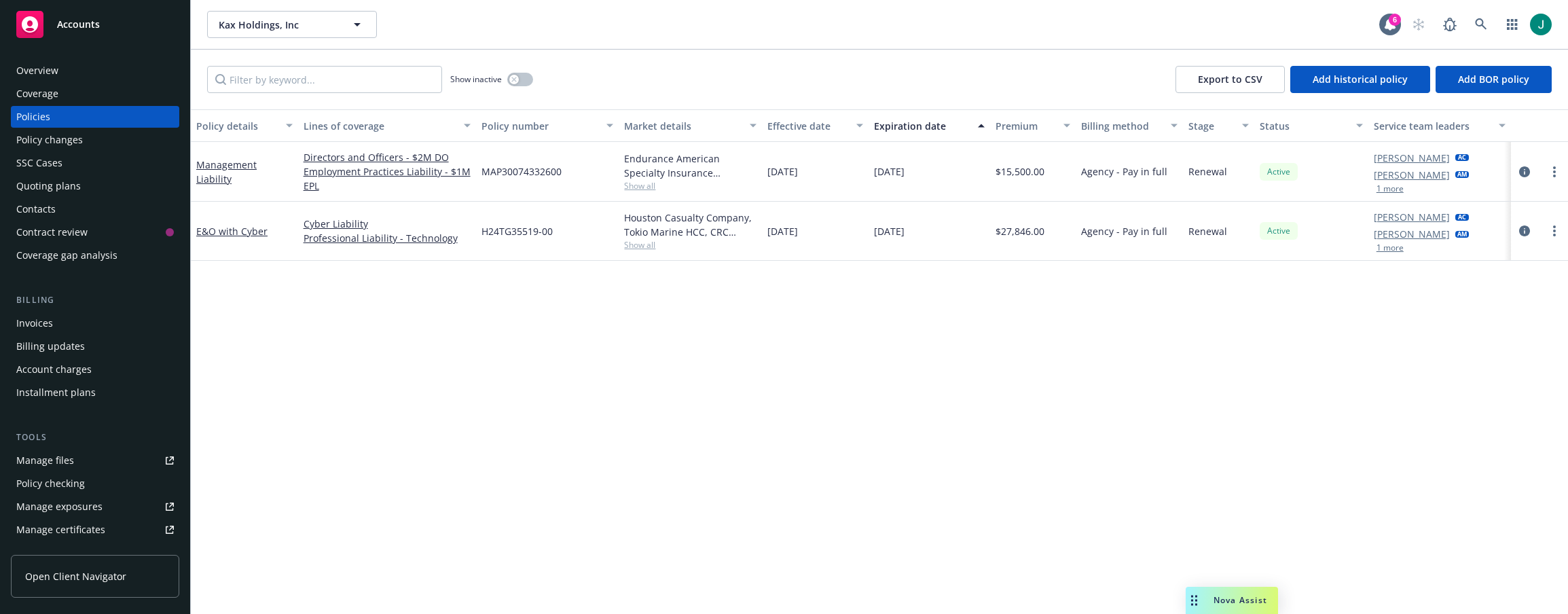
click at [1393, 189] on button "1 more" at bounding box center [1390, 188] width 27 height 9
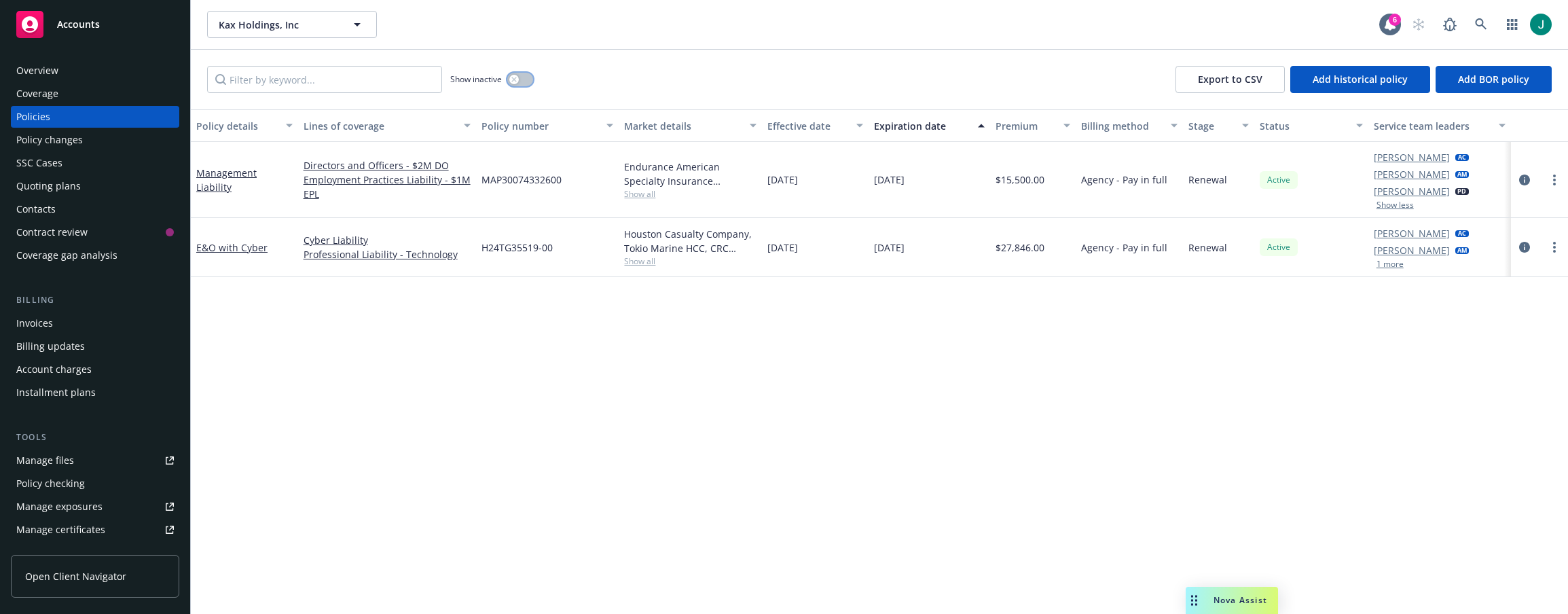
click at [516, 78] on icon "button" at bounding box center [514, 79] width 6 height 6
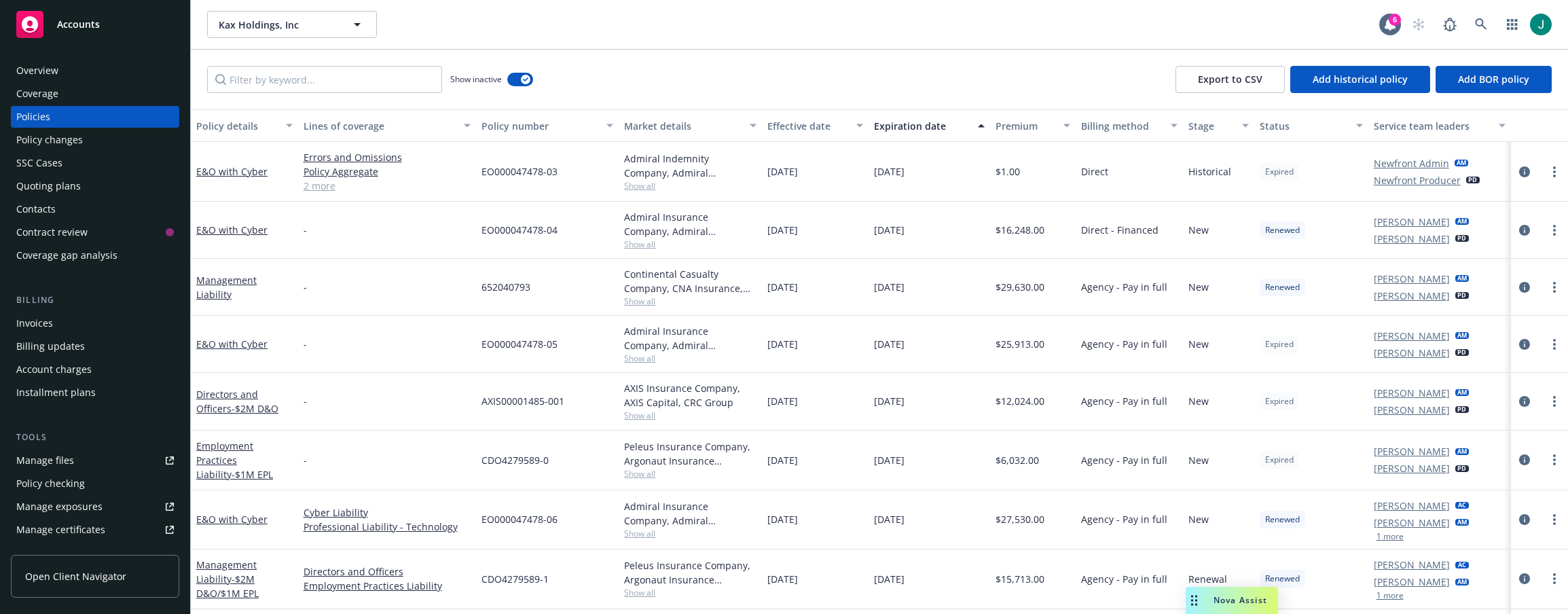
click at [906, 128] on div "Expiration date" at bounding box center [922, 126] width 95 height 14
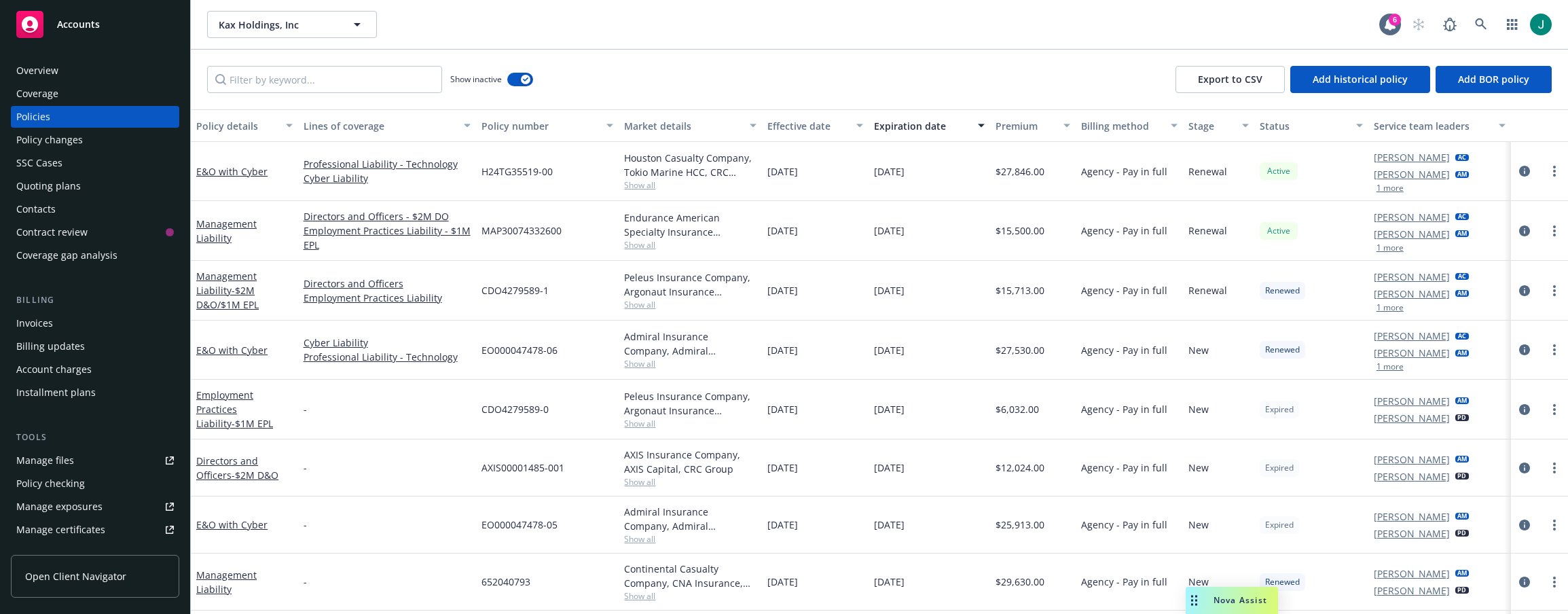
click at [145, 381] on div "Invoices Billing updates Account charges Installment plans" at bounding box center [95, 358] width 168 height 91
click at [1475, 16] on link at bounding box center [1481, 24] width 27 height 27
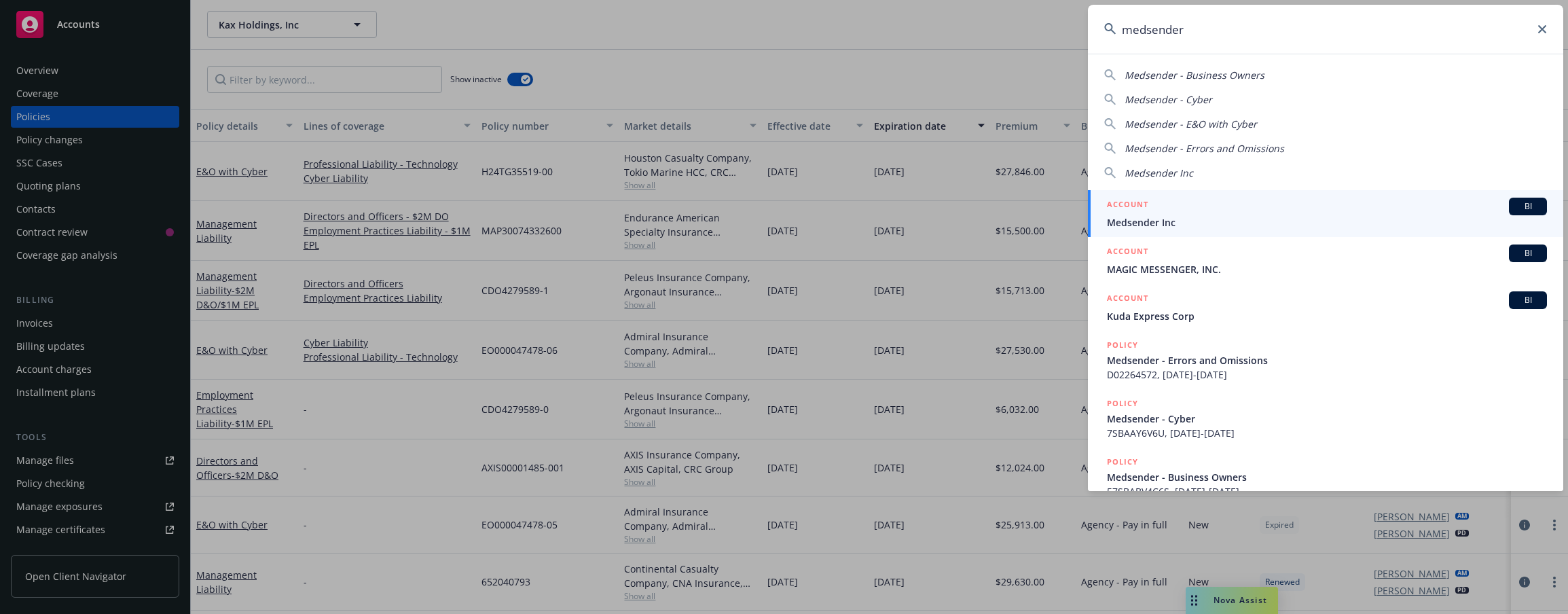
type input "medsender"
click at [1150, 212] on div "ACCOUNT BI" at bounding box center [1327, 206] width 440 height 18
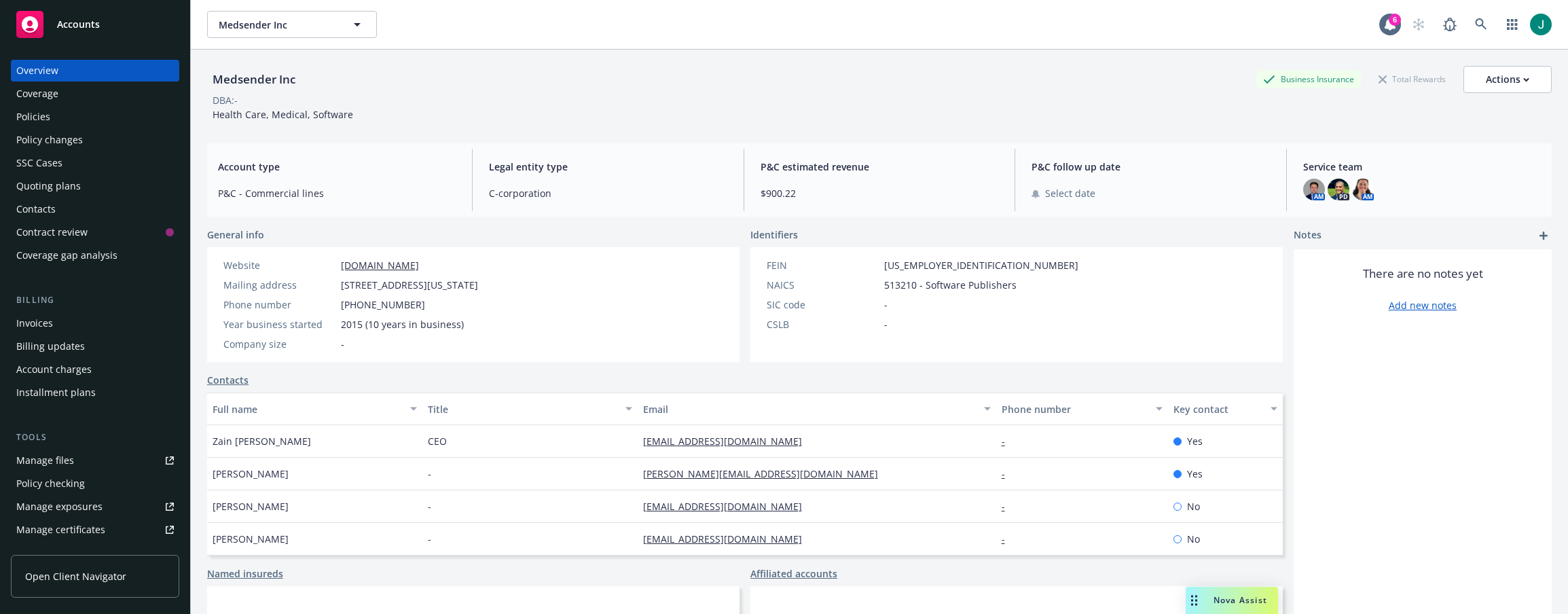
click at [57, 112] on div "Policies" at bounding box center [95, 116] width 158 height 22
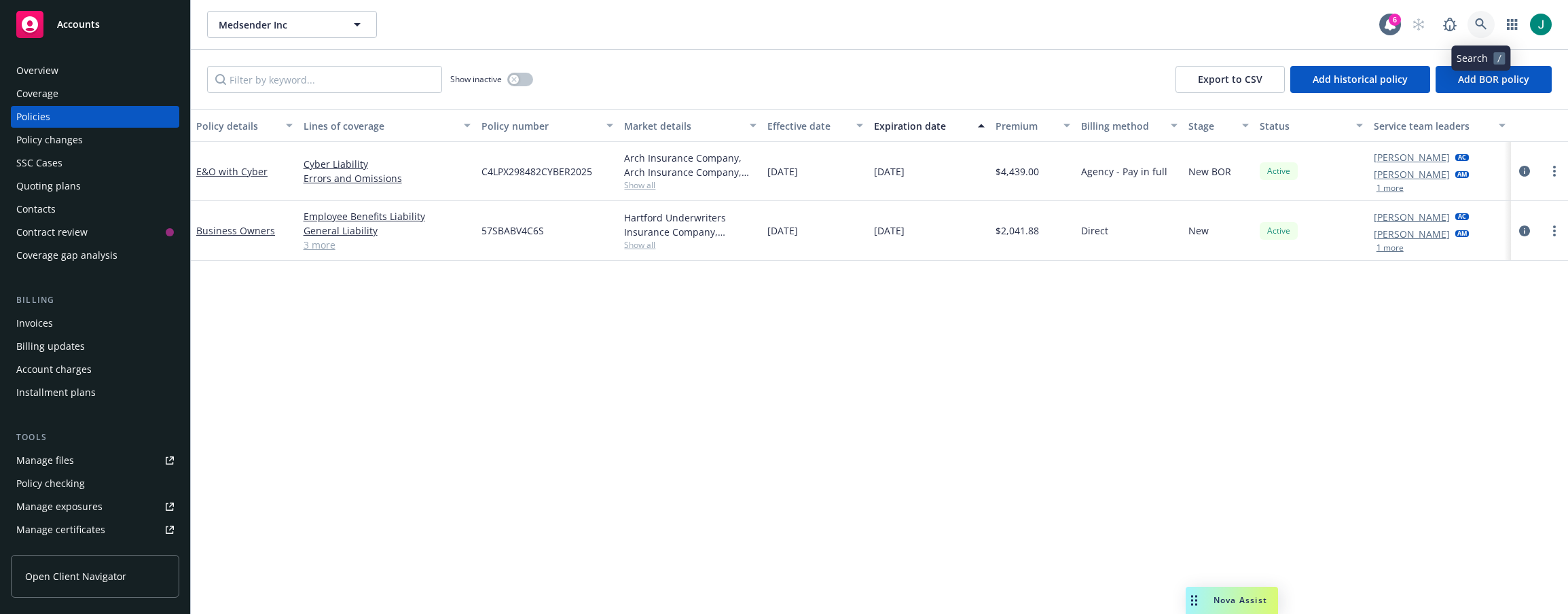
click at [1473, 24] on link at bounding box center [1481, 24] width 27 height 27
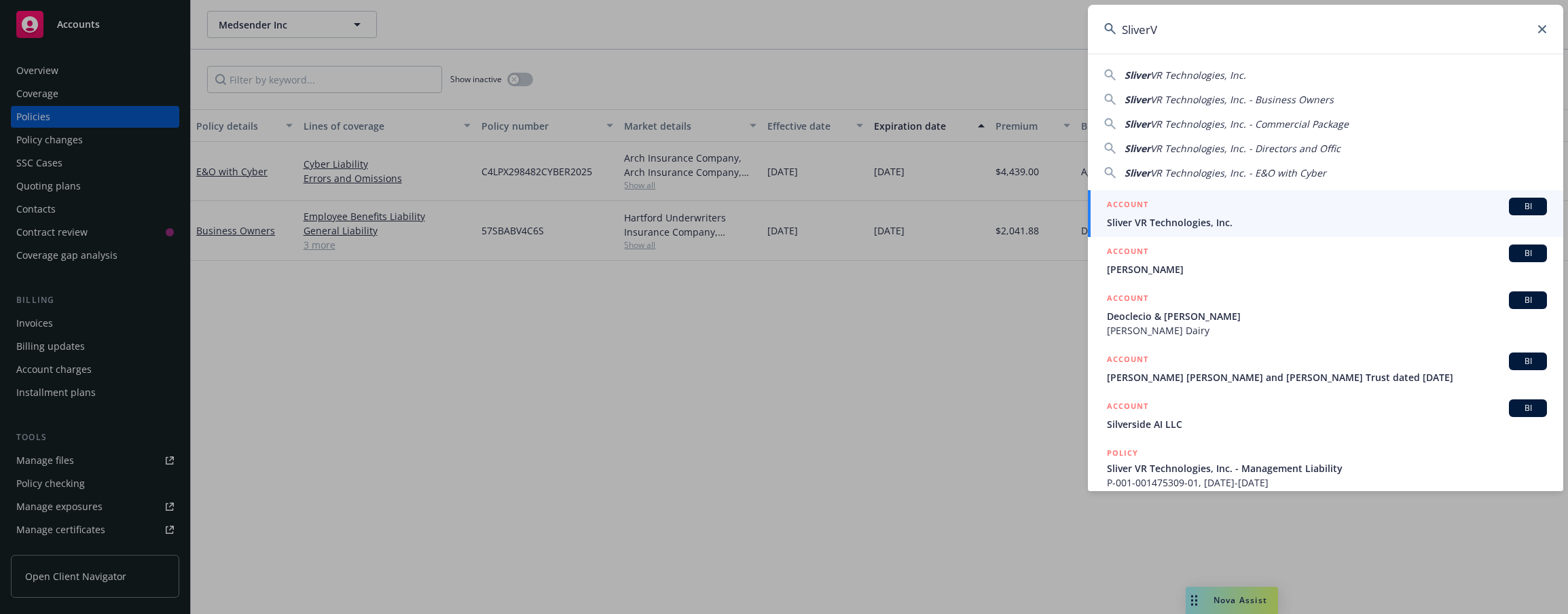
type input "SliverVR"
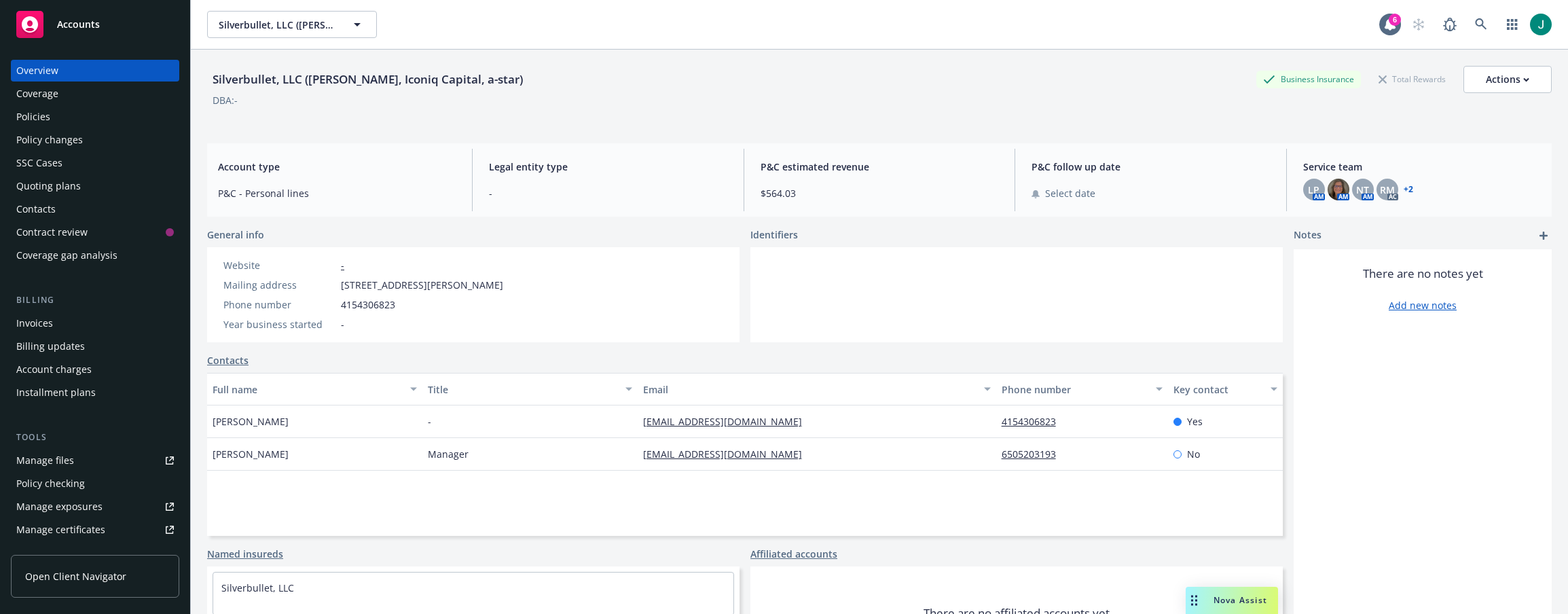
click at [22, 112] on div "Policies" at bounding box center [33, 116] width 34 height 22
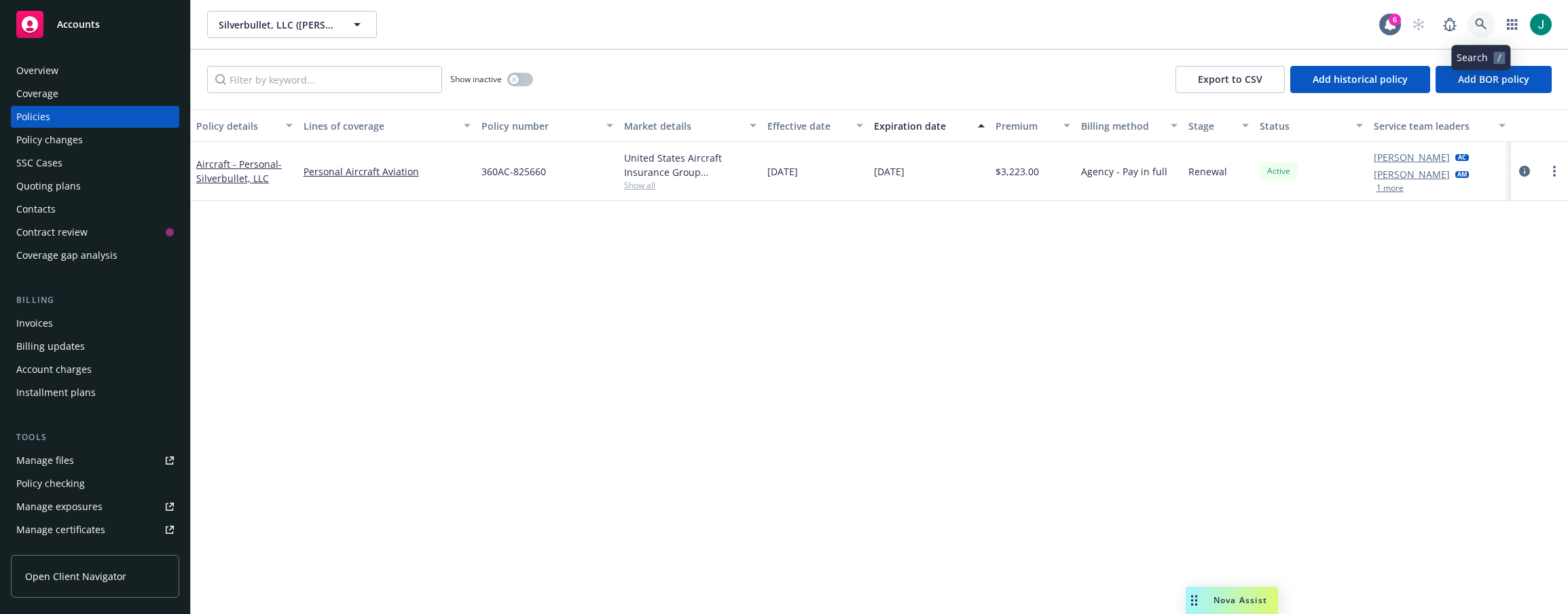
click at [1482, 23] on icon at bounding box center [1481, 24] width 12 height 12
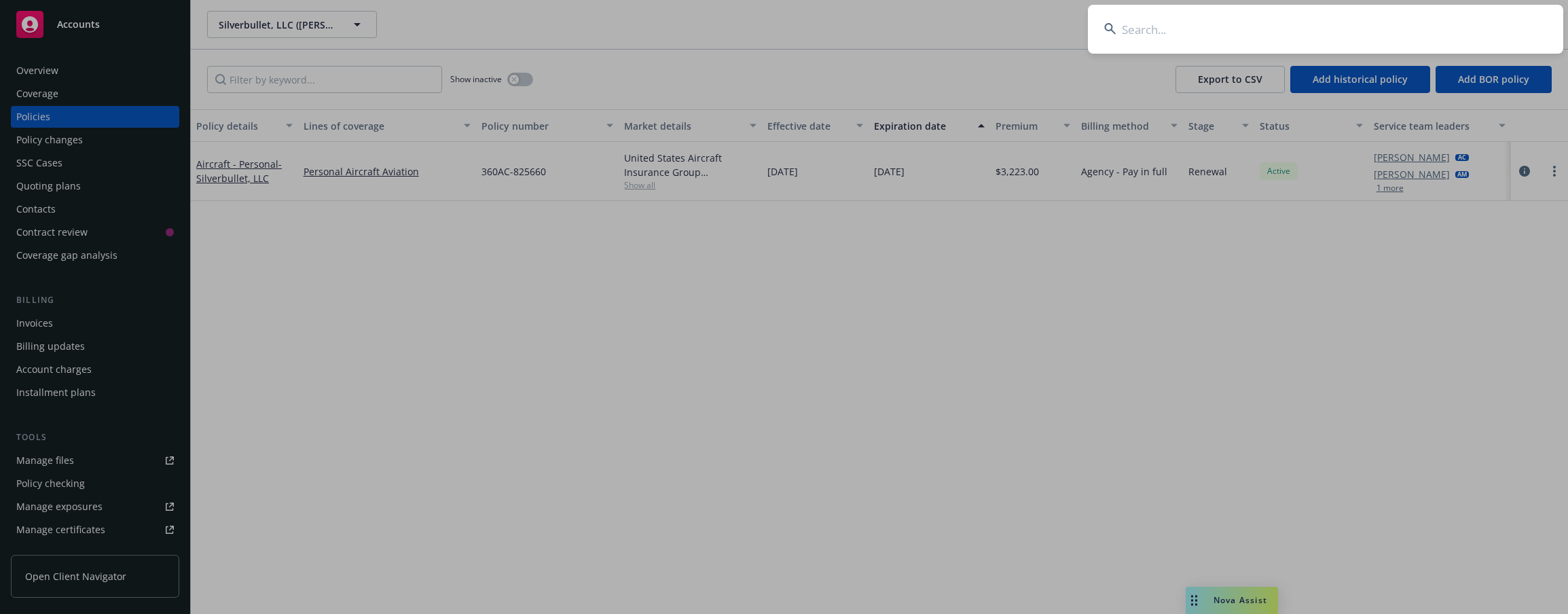
click at [1172, 39] on input at bounding box center [1325, 29] width 475 height 49
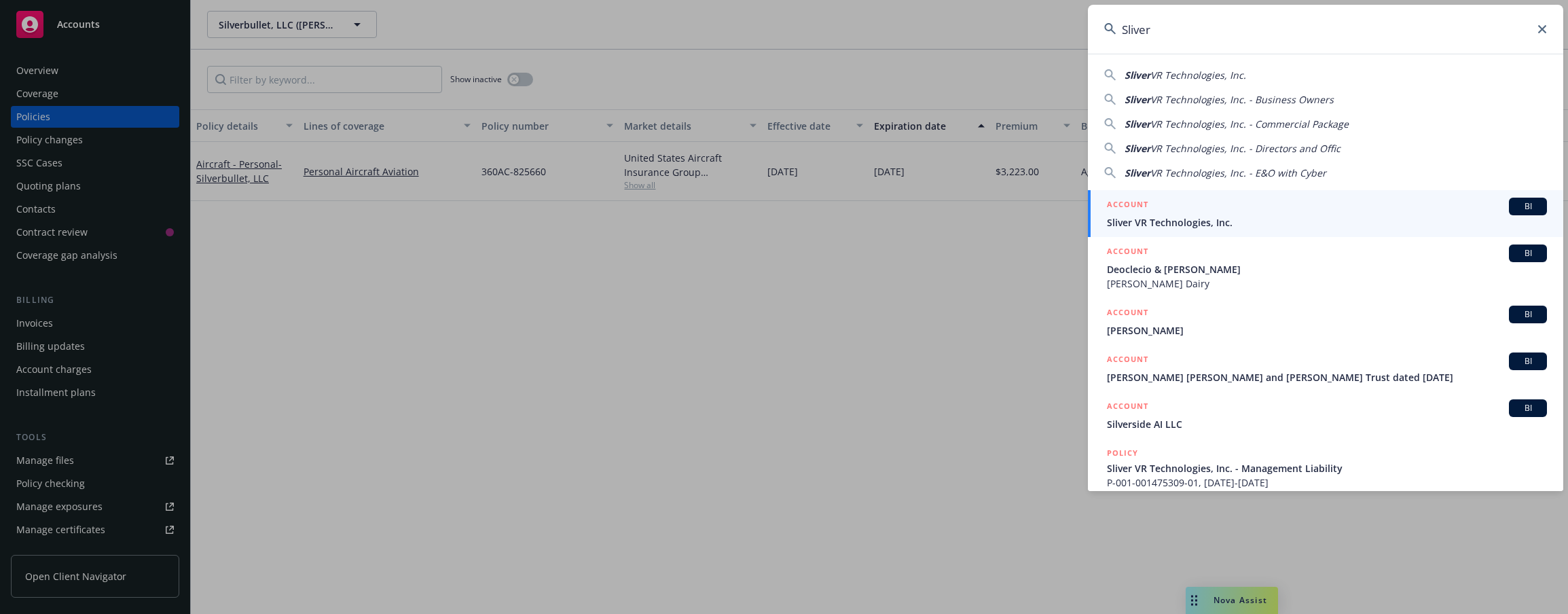
type input "Sliver"
click at [1173, 216] on span "Sliver VR Technologies, Inc." at bounding box center [1327, 222] width 440 height 14
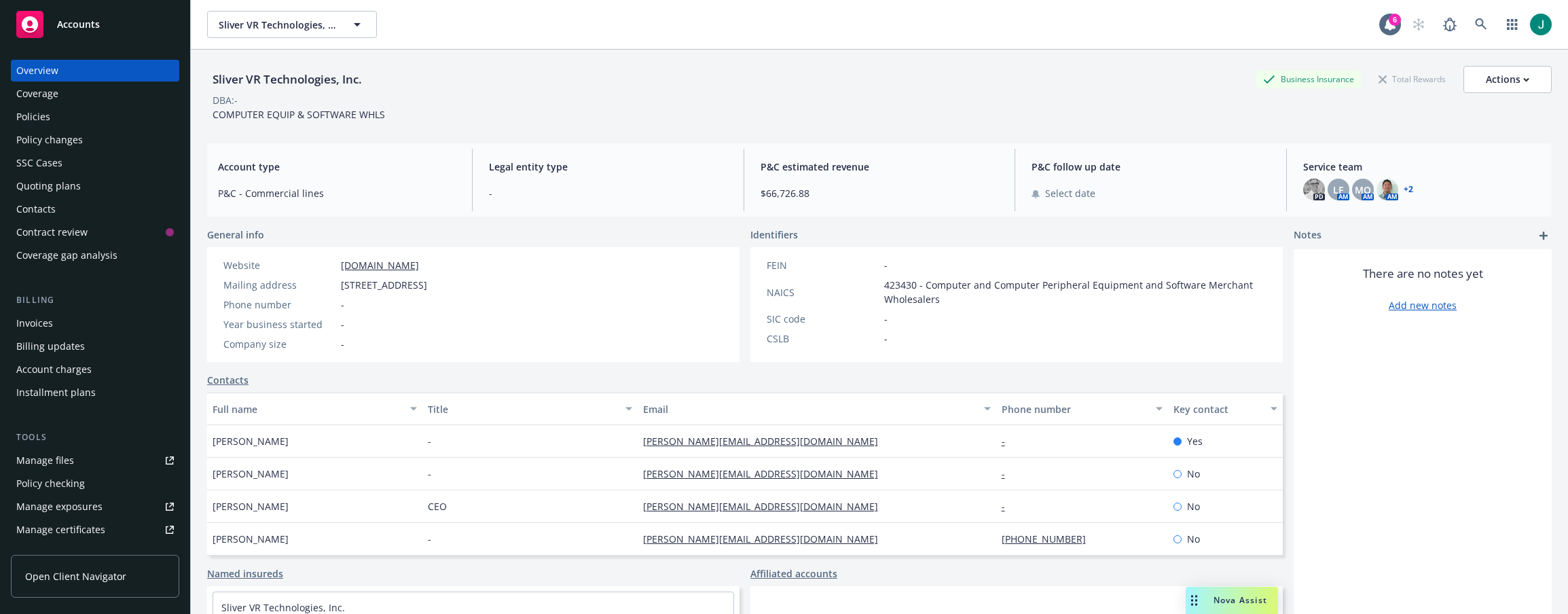
click at [63, 119] on div "Policies" at bounding box center [95, 116] width 158 height 22
